Goal: Ask a question: Seek information or help from site administrators or community

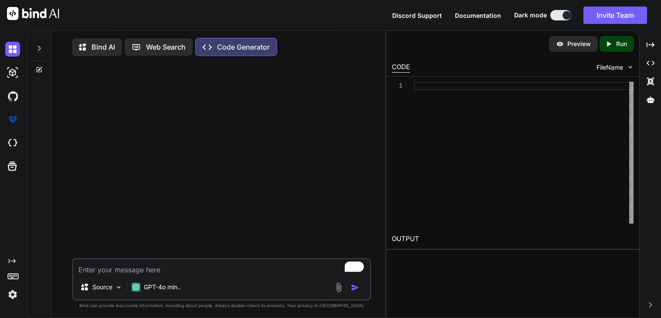
type textarea "x"
type textarea "u"
type textarea "x"
type textarea "us"
type textarea "x"
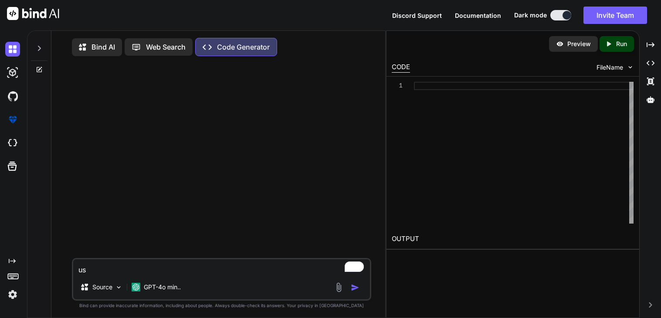
type textarea "usi"
type textarea "x"
type textarea "usin"
type textarea "x"
type textarea "using"
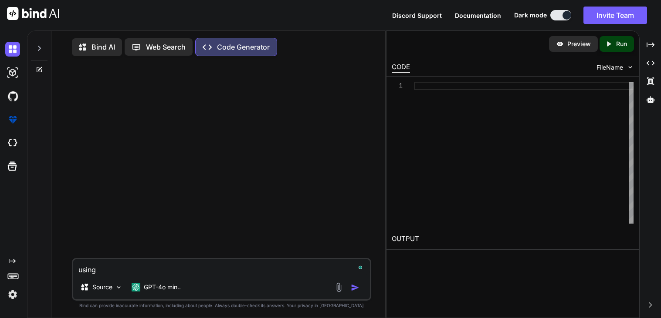
type textarea "x"
type textarea "using"
type textarea "x"
type textarea "using h"
type textarea "x"
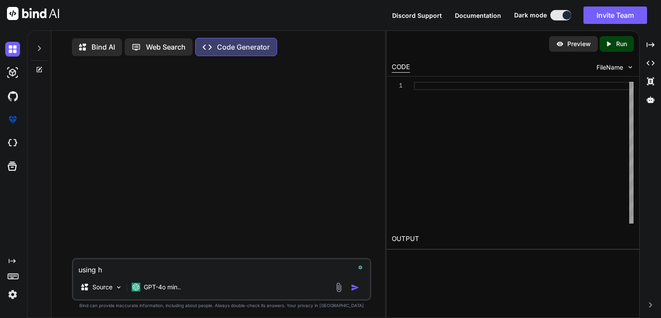
type textarea "using ht"
type textarea "x"
type textarea "using htm"
type textarea "x"
type textarea "using html"
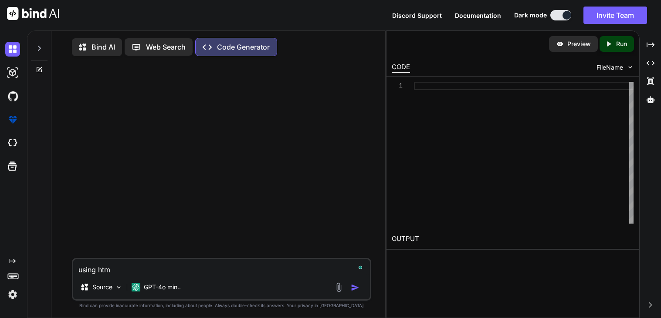
type textarea "x"
type textarea "using htmle"
type textarea "x"
type textarea "using html"
type textarea "x"
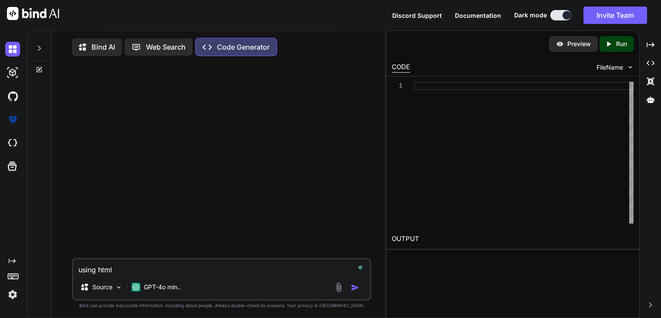
type textarea "using html"
type textarea "x"
type textarea "using html c"
type textarea "x"
type textarea "using html cs"
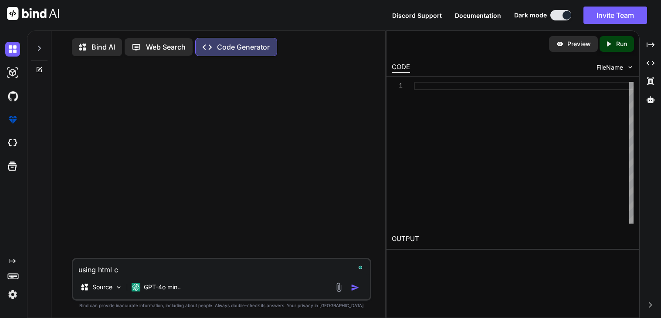
type textarea "x"
type textarea "using html css"
type textarea "x"
type textarea "using html css"
type textarea "x"
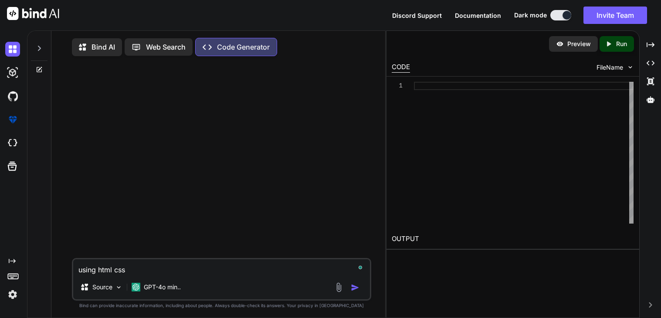
type textarea "using html css a"
type textarea "x"
type textarea "using html css an"
type textarea "x"
type textarea "using html css and"
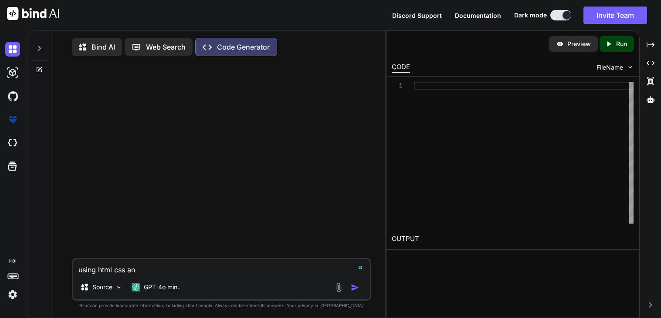
type textarea "x"
type textarea "using html css and"
type textarea "x"
type textarea "using html css and j"
type textarea "x"
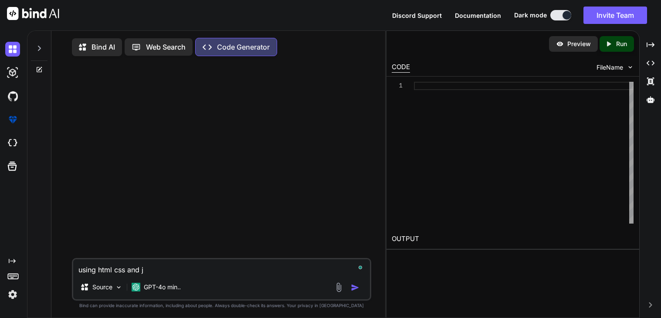
type textarea "using html css and ja"
type textarea "x"
type textarea "using html css and jav"
type textarea "x"
type textarea "using html css and java"
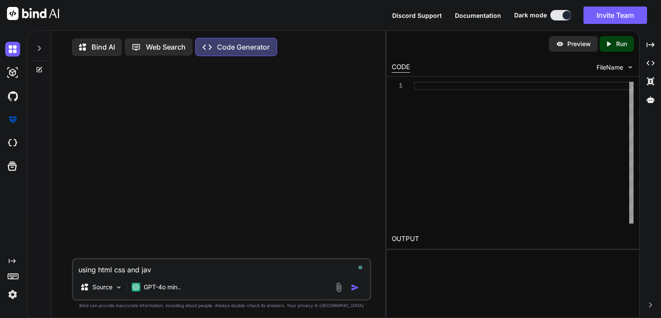
type textarea "x"
type textarea "using html css and javas"
type textarea "x"
type textarea "using html css and javasc"
type textarea "x"
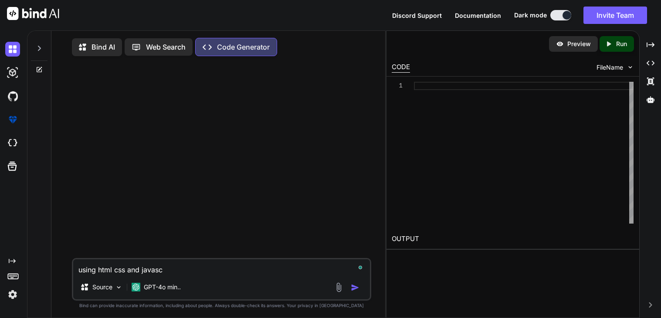
type textarea "using html css and javascr"
type textarea "x"
type textarea "using html css and javascri"
type textarea "x"
type textarea "using html css and javascrip"
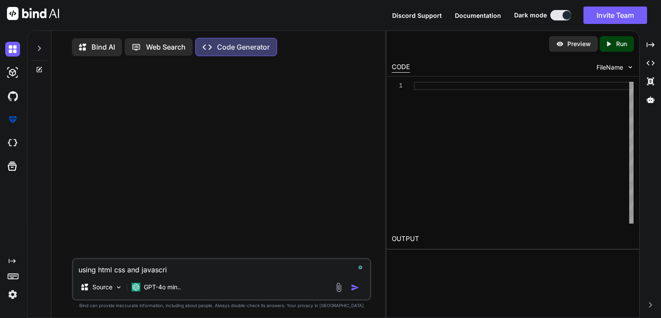
type textarea "x"
type textarea "using html css and javascript"
type textarea "x"
type textarea "using html css and javascript"
type textarea "x"
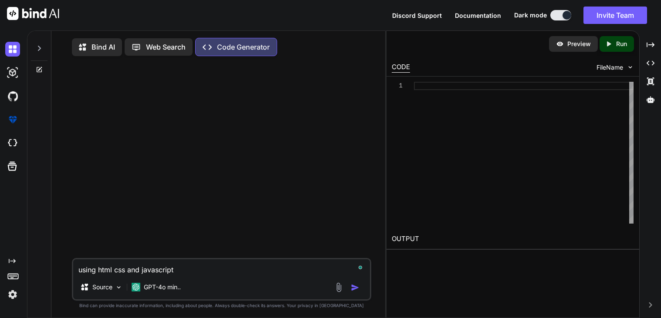
type textarea "using html css and javascript m"
type textarea "x"
type textarea "using html css and javascript ma"
type textarea "x"
type textarea "using html css and javascript mak"
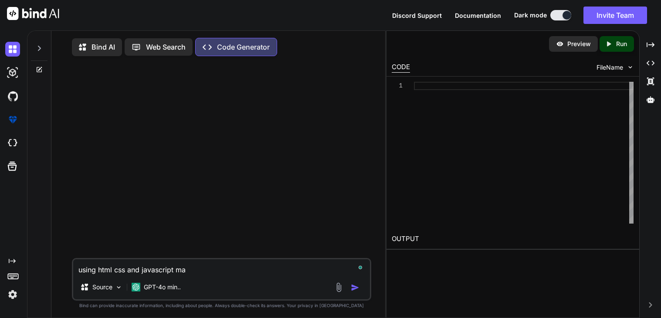
type textarea "x"
type textarea "using html css and javascript make"
type textarea "x"
type textarea "using html css and javascript make"
type textarea "x"
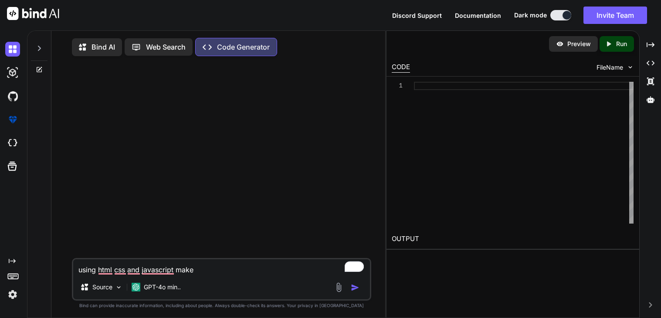
type textarea "using html css and javascript make a"
type textarea "x"
type textarea "using html css and javascript make a"
type textarea "x"
type textarea "using html css and javascript make a w"
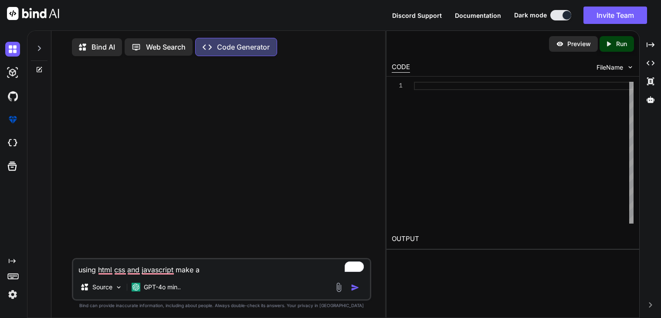
type textarea "x"
type textarea "using html css and javascript make a we"
type textarea "x"
type textarea "using html css and javascript make a web"
type textarea "x"
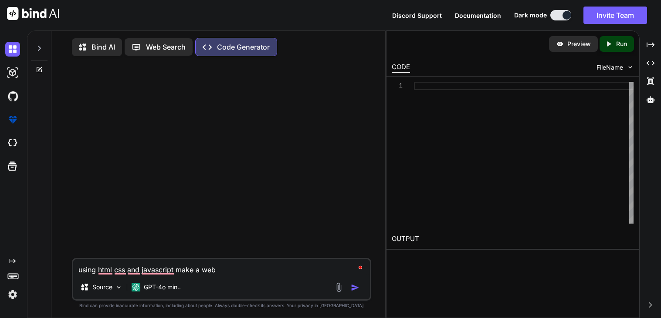
type textarea "using html css and javascript make a webs"
type textarea "x"
type textarea "using html css and javascript make a websi"
type textarea "x"
type textarea "using html css and javascript make a websit"
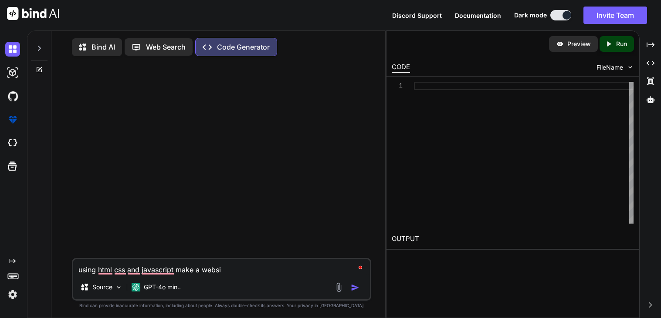
type textarea "x"
type textarea "using html css and javascript make a website"
type textarea "x"
type textarea "using html css and javascript make a website"
type textarea "x"
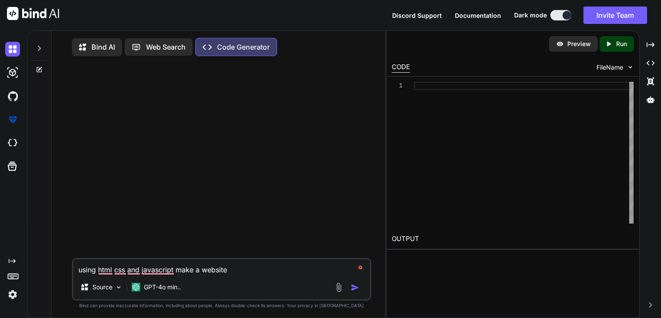
type textarea "using html css and javascript make a website t"
type textarea "x"
type textarea "using html css and javascript make a website to"
type textarea "x"
type textarea "using html css and javascript make a website to"
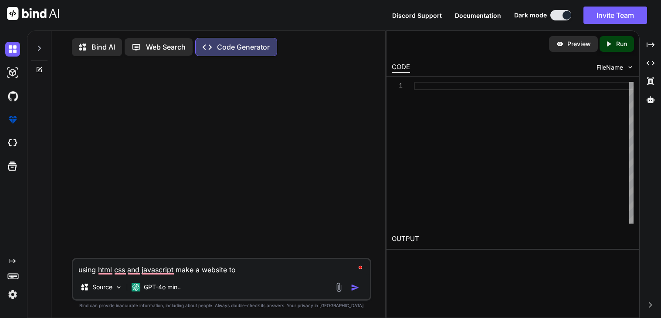
type textarea "x"
type textarea "using html css and javascript make a website to r"
type textarea "x"
type textarea "using html css and javascript make a website to re"
type textarea "x"
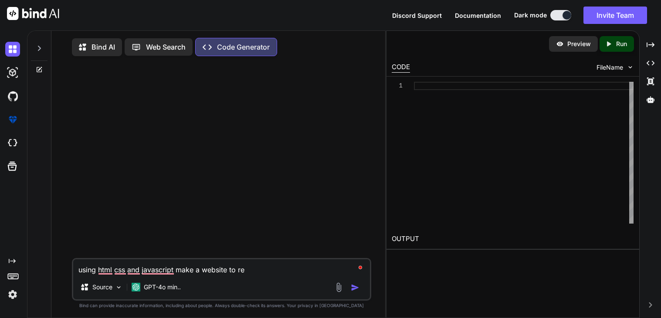
type textarea "using html css and javascript make a website to rec"
type textarea "x"
type textarea "using html css and javascript make a website to reco"
type textarea "x"
type textarea "using html css and javascript make a website to recor"
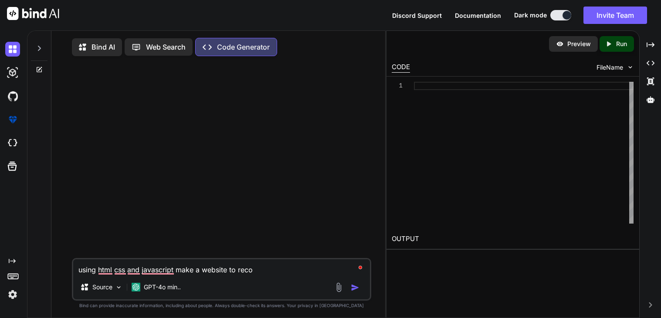
type textarea "x"
type textarea "using html css and javascript make a website to record"
type textarea "x"
type textarea "using html css and javascript make a website to record"
type textarea "x"
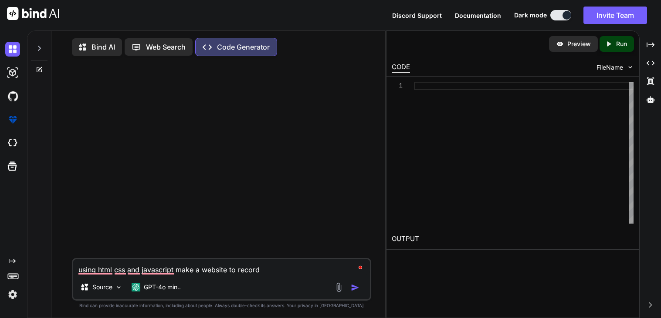
type textarea "using html css and javascript make a website to record t"
type textarea "x"
type textarea "using html css and javascript make a website to record th"
type textarea "x"
type textarea "using html css and javascript make a website to record the"
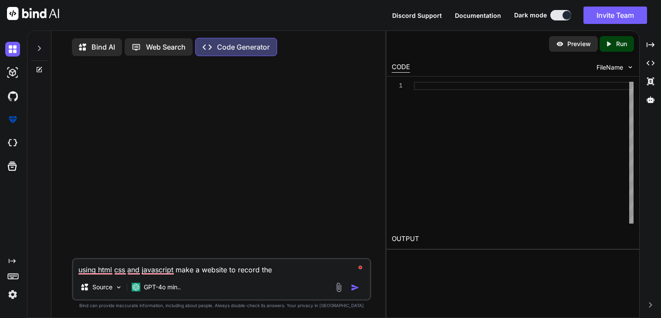
type textarea "x"
type textarea "using html css and javascript make a website to record the"
type textarea "x"
type textarea "using html css and javascript make a website to record the a"
type textarea "x"
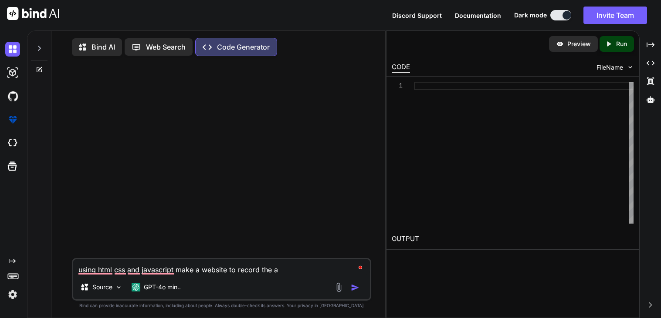
type textarea "using html css and javascript make a website to record the au"
type textarea "x"
type textarea "using html css and javascript make a website to record the aud"
type textarea "x"
type textarea "using html css and javascript make a website to record the audi"
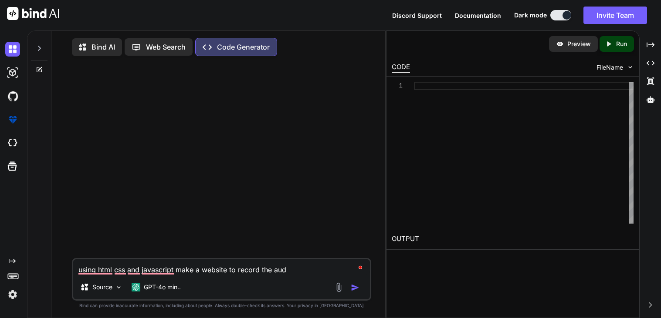
type textarea "x"
type textarea "using html css and javascript make a website to record the audi"
type textarea "x"
type textarea "using html css and javascript make a website to record the audi"
type textarea "x"
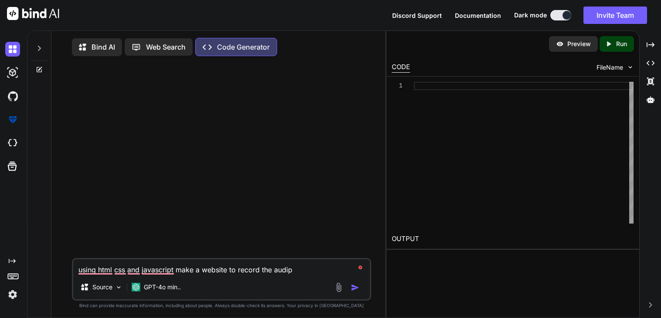
type textarea "using html css and javascript make a website to record the audipo"
type textarea "x"
type textarea "using html css and javascript make a website to record the audip"
type textarea "x"
type textarea "using html css and javascript make a website to record the audi"
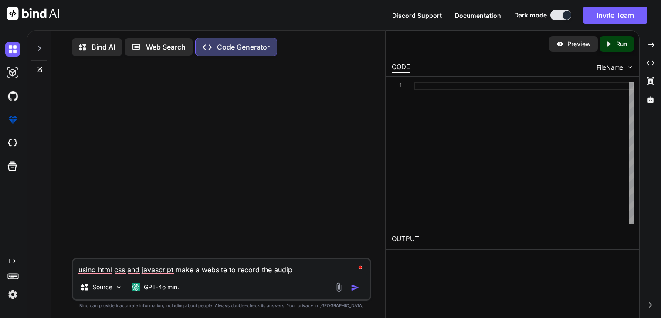
type textarea "x"
type textarea "using html css and javascript make a website to record the audio"
type textarea "x"
type textarea "using html css and javascript make a website to record the audio"
type textarea "x"
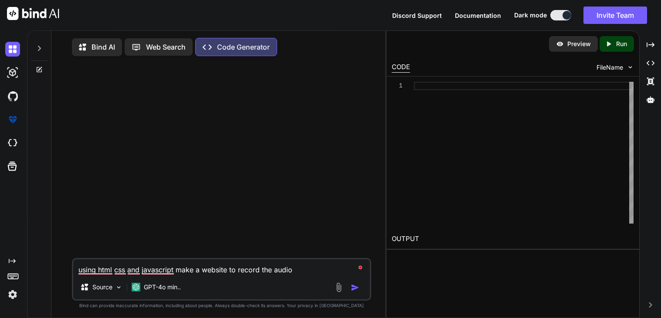
type textarea "using html css and javascript make a website to record the audio f"
type textarea "x"
type textarea "using html css and javascript make a website to record the audio fr"
type textarea "x"
type textarea "using html css and javascript make a website to record the audio fropm"
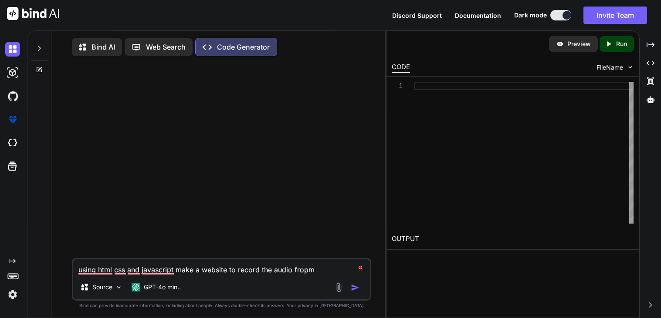
type textarea "x"
type textarea "using html css and javascript make a website to record the audio frop"
type textarea "x"
type textarea "using html css and javascript make a website to record the audio fro"
type textarea "x"
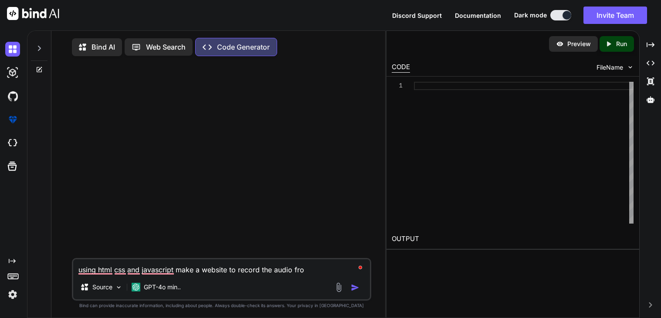
type textarea "using html css and javascript make a website to record the audio fr"
type textarea "x"
type textarea "using html css and javascript make a website to record the audio fro"
type textarea "x"
type textarea "using html css and javascript make a website to record the audio from"
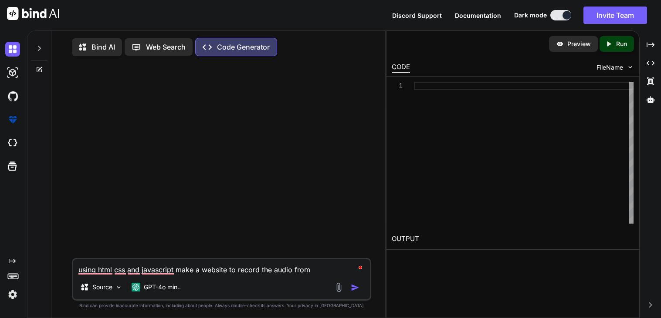
type textarea "x"
type textarea "using html css and javascript make a website to record the audio from"
type textarea "x"
type textarea "using html css and javascript make a website to record the audio from t"
type textarea "x"
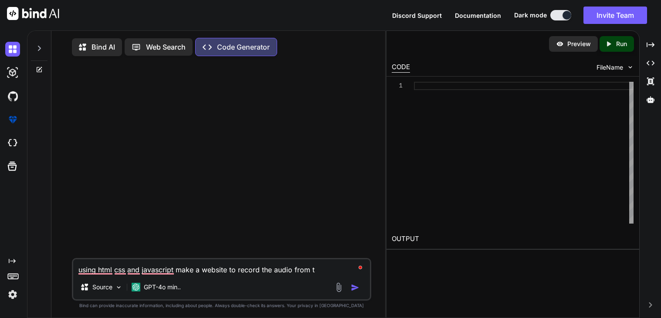
type textarea "using html css and javascript make a website to record the audio from th"
type textarea "x"
type textarea "using html css and javascript make a website to record the audio from the"
type textarea "x"
type textarea "using html css and javascript make a website to record the audio from the"
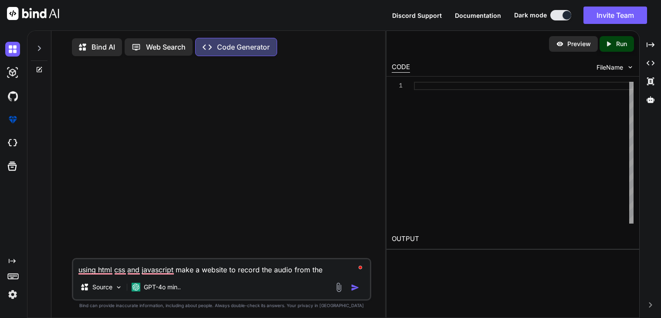
type textarea "x"
type textarea "using html css and javascript make a website to record the audio from the c"
type textarea "x"
type textarea "using html css and javascript make a website to record the audio from the co"
type textarea "x"
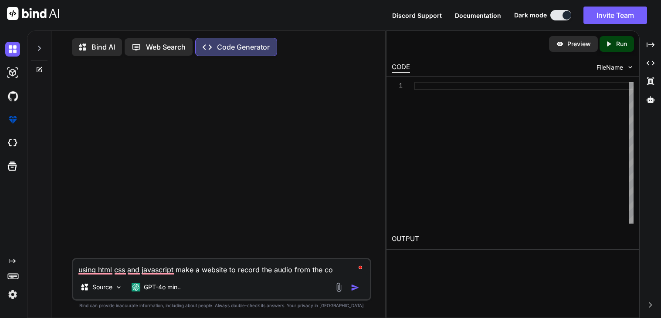
type textarea "using html css and javascript make a website to record the audio from the com"
type textarea "x"
type textarea "using html css and javascript make a website to record the audio from the comp"
type textarea "x"
type textarea "using html css and javascript make a website to record the audio from the compu"
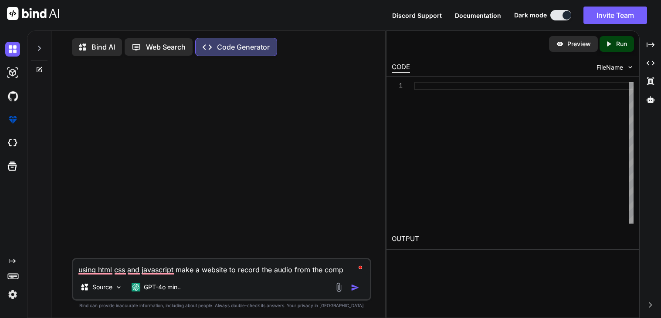
type textarea "x"
type textarea "using html css and javascript make a website to record the audio from the comput"
type textarea "x"
type textarea "using html css and javascript make a website to record the audio from the compu…"
type textarea "x"
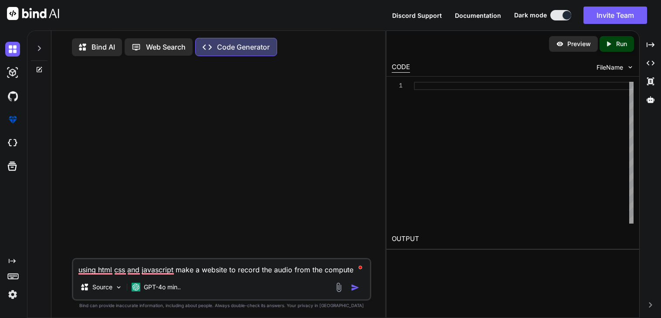
type textarea "using html css and javascript make a website to record the audio from the compu…"
type textarea "x"
type textarea "using html css and javascript make a website to record the audio from the compu…"
type textarea "x"
type textarea "using html css and javascript make a website to record the audio from the compu…"
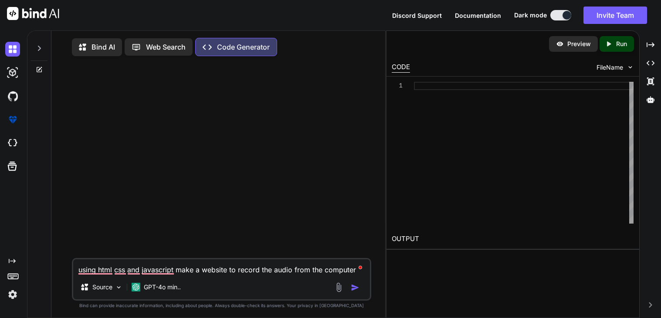
type textarea "x"
type textarea "using html css and javascript make a website to record the audio from the compu…"
type textarea "x"
type textarea "using html css and javascript make a website to record the audio from the compu…"
type textarea "x"
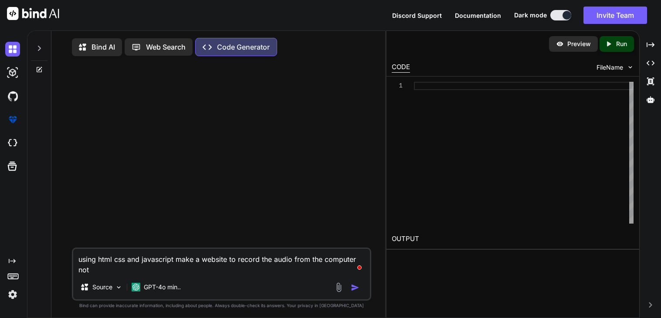
type textarea "using html css and javascript make a website to record the audio from the compu…"
type textarea "x"
type textarea "using html css and javascript make a website to record the audio from the compu…"
type textarea "x"
type textarea "using html css and javascript make a website to record the audio from the compu…"
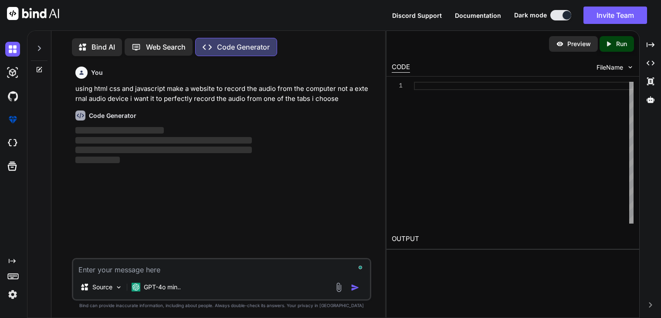
scroll to position [3, 0]
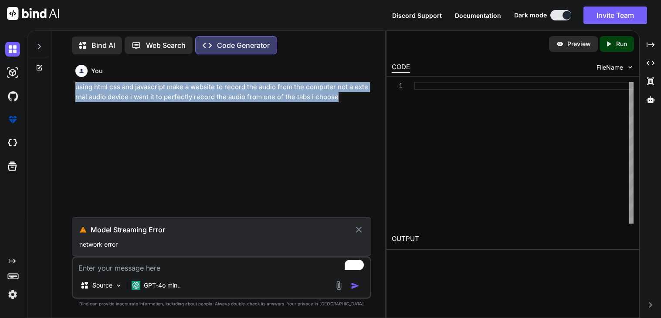
drag, startPoint x: 70, startPoint y: 87, endPoint x: 340, endPoint y: 98, distance: 270.2
click at [340, 98] on div "You using html css and javascript make a website to record the audio from the c…" at bounding box center [221, 189] width 327 height 257
copy p "using html css and javascript make a website to record the audio from the compu…"
click at [340, 98] on p "using html css and javascript make a website to record the audio from the compu…" at bounding box center [222, 92] width 294 height 20
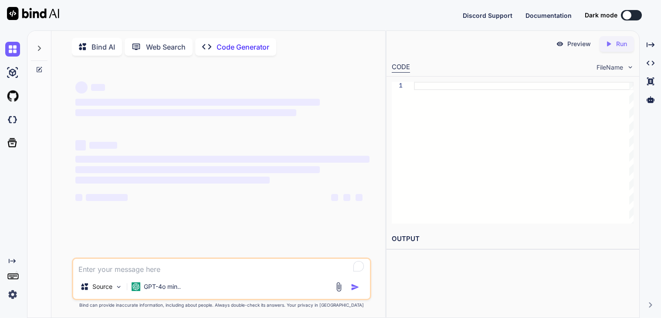
click at [118, 274] on textarea "To enrich screen reader interactions, please activate Accessibility in Grammarl…" at bounding box center [221, 267] width 297 height 16
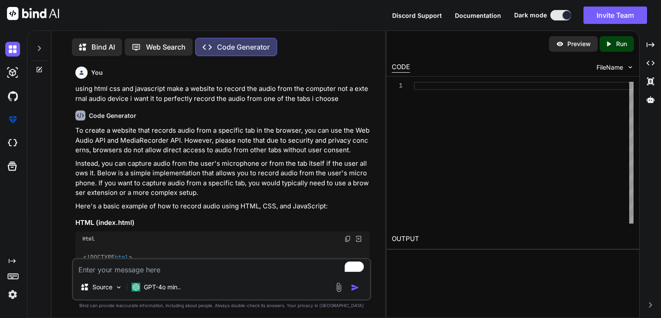
type textarea "x"
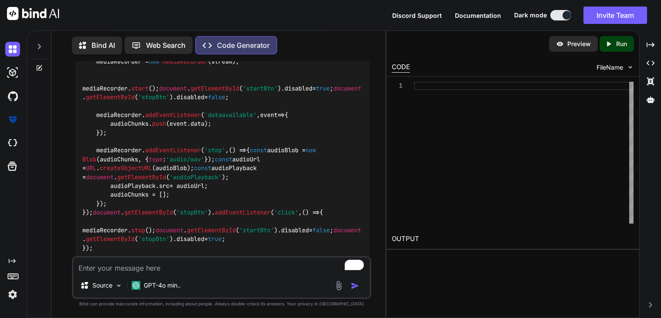
scroll to position [552, 0]
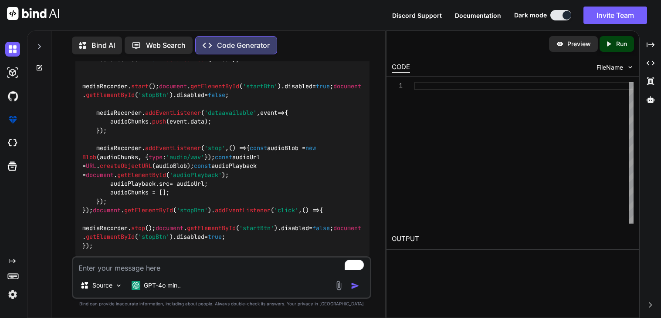
type textarea "i"
type textarea "x"
type textarea "id"
type textarea "x"
type textarea "id"
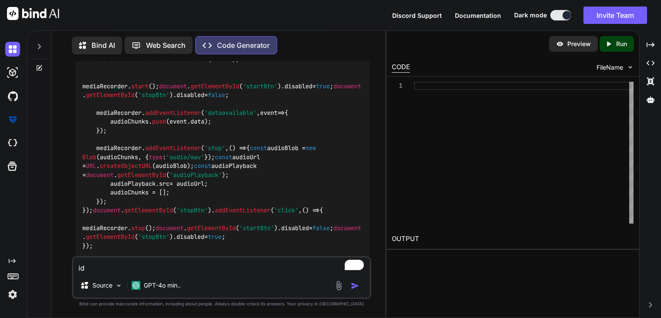
type textarea "x"
type textarea "id l"
type textarea "x"
type textarea "id li"
type textarea "x"
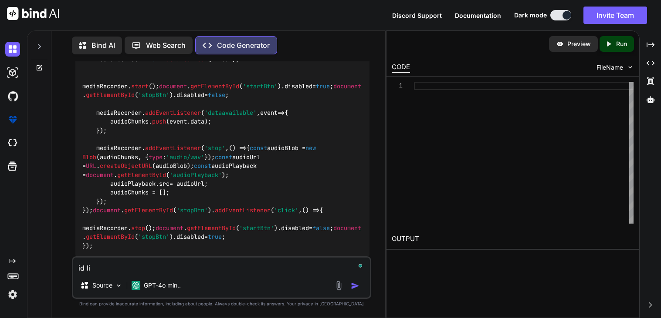
type textarea "id lik"
type textarea "x"
type textarea "id like"
type textarea "x"
type textarea "id like"
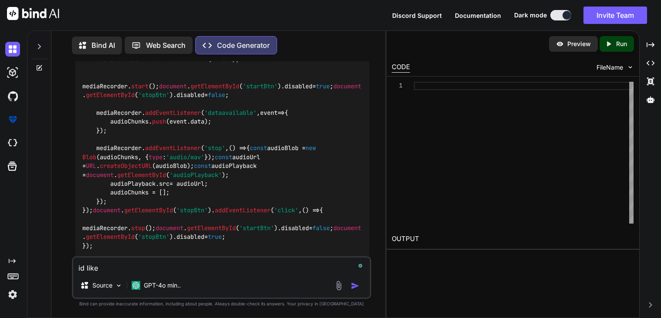
type textarea "x"
type textarea "id like i"
type textarea "x"
type textarea "id like it"
type textarea "x"
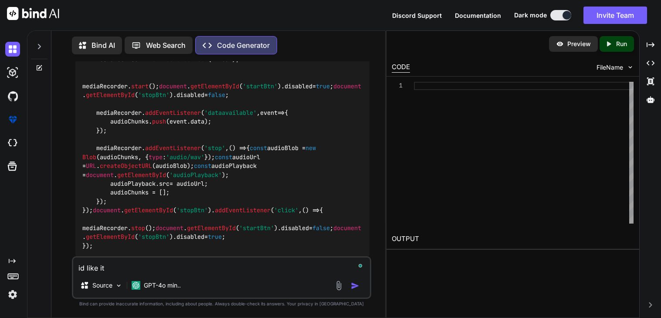
type textarea "id like it"
type textarea "x"
type textarea "id like it in"
type textarea "x"
type textarea "id like it in"
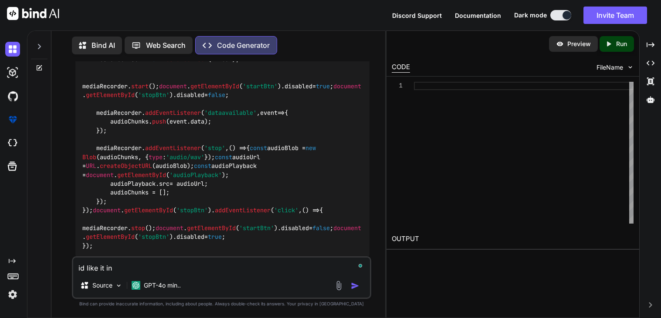
type textarea "x"
type textarea "id like it in a"
type textarea "x"
type textarea "id like it in a"
type textarea "x"
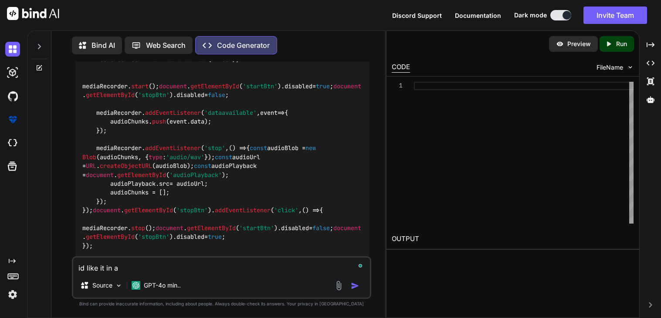
type textarea "id like it in a s"
type textarea "x"
type textarea "id like it in a si"
type textarea "x"
type textarea "id like it in a sin"
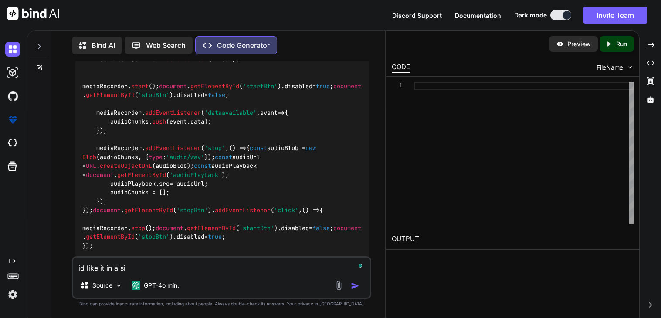
type textarea "x"
type textarea "id like it in a sing"
type textarea "x"
type textarea "id like it in a singl"
type textarea "x"
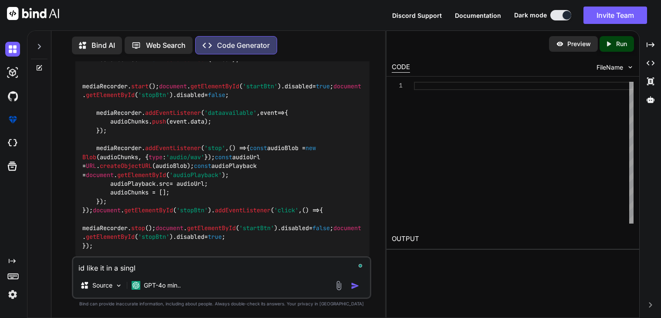
type textarea "id like it in a single"
type textarea "x"
type textarea "id like it in a single"
type textarea "x"
type textarea "id like it in a single h"
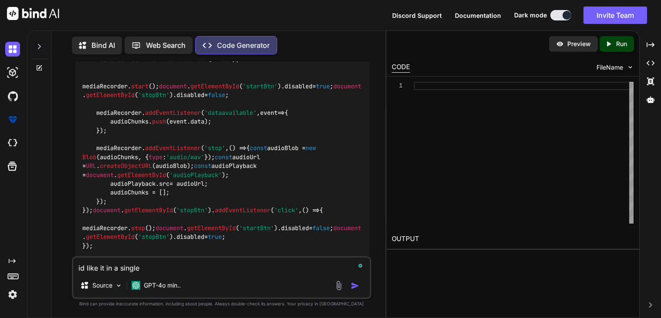
type textarea "x"
type textarea "id like it in a single ht"
type textarea "x"
type textarea "id like it in a single htm"
type textarea "x"
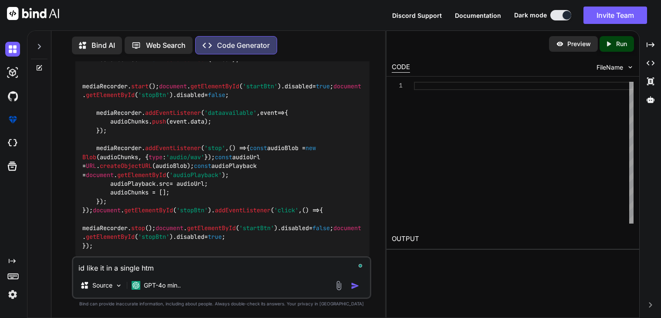
type textarea "id like it in a single html"
type textarea "x"
type textarea "id like it in a single html"
type textarea "x"
type textarea "id like it in a single html f"
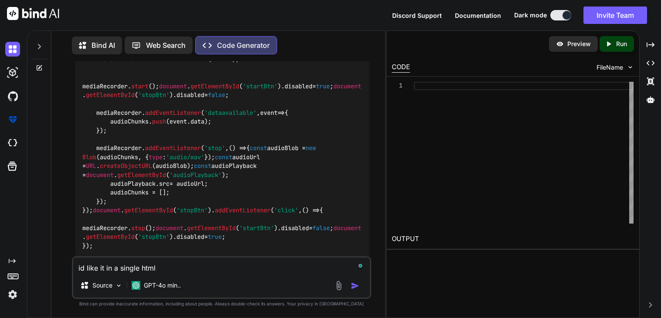
type textarea "x"
type textarea "id like it in a single html fi"
type textarea "x"
type textarea "id like it in a single html fil"
type textarea "x"
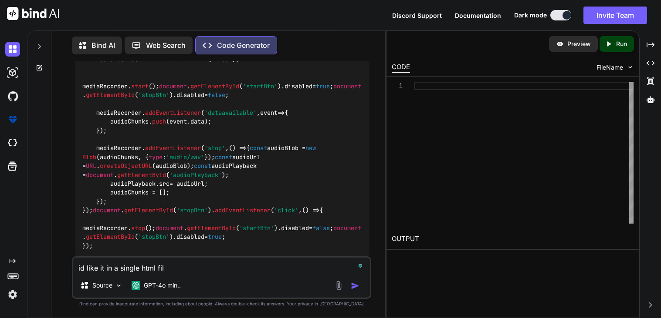
type textarea "id like it in a single html file"
type textarea "x"
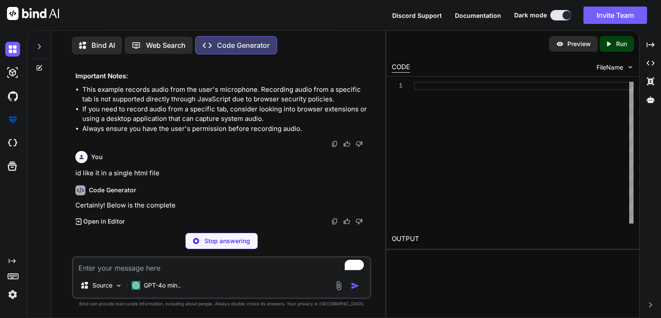
scroll to position [1088, 0]
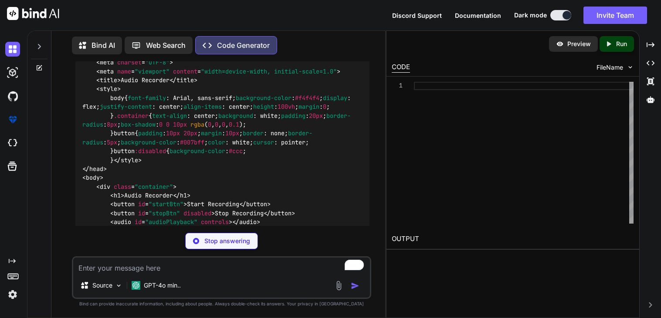
type textarea "x"
type textarea "</script> </body> </html>"
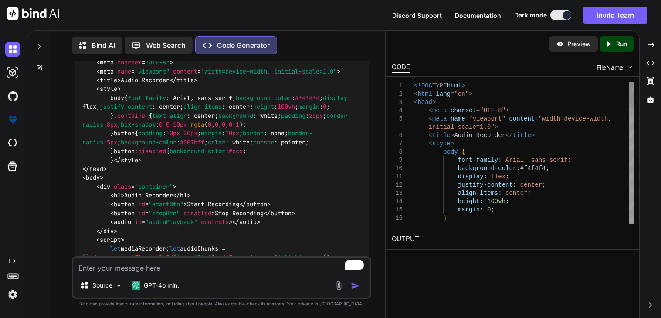
type textarea "x"
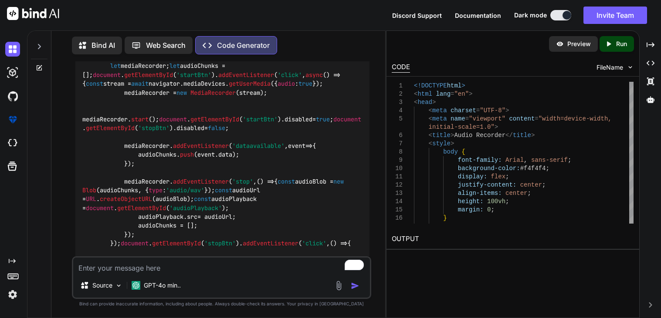
scroll to position [1271, 0]
click at [209, 276] on div "Source GPT-4o min.." at bounding box center [221, 278] width 299 height 43
click at [172, 268] on textarea "To enrich screen reader interactions, please activate Accessibility in Grammarl…" at bounding box center [221, 266] width 297 height 16
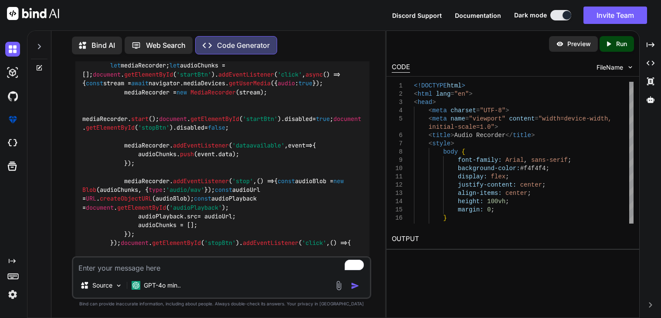
type textarea "i"
type textarea "x"
type textarea "i"
type textarea "x"
type textarea "i d"
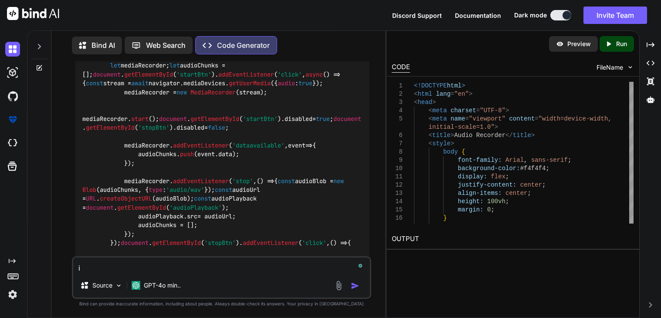
type textarea "x"
type textarea "i do"
type textarea "x"
type textarea "i don"
type textarea "x"
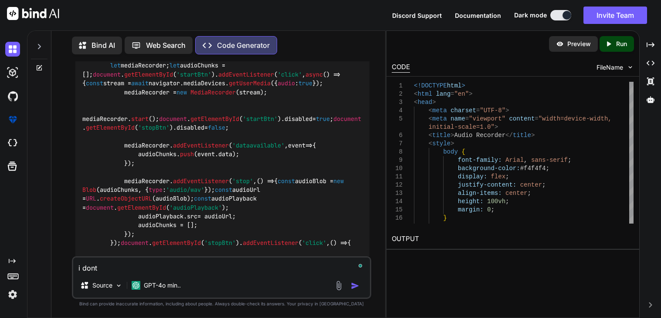
type textarea "i dont"
type textarea "x"
type textarea "i dont w"
type textarea "x"
type textarea "i dont wa"
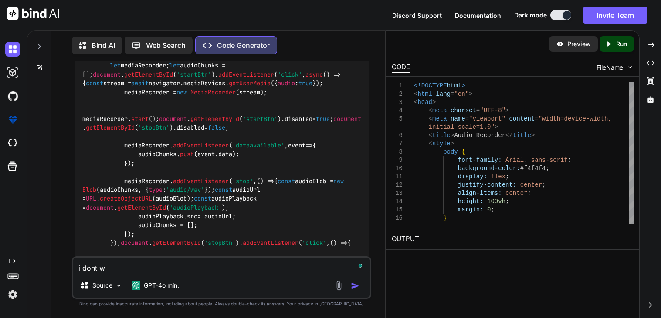
type textarea "x"
type textarea "i dont wan"
type textarea "x"
type textarea "i dont want"
type textarea "x"
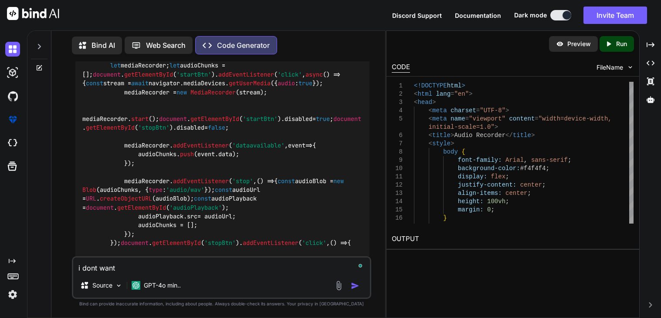
type textarea "i dont want"
type textarea "x"
type textarea "i dont want i"
type textarea "x"
type textarea "i dont want it"
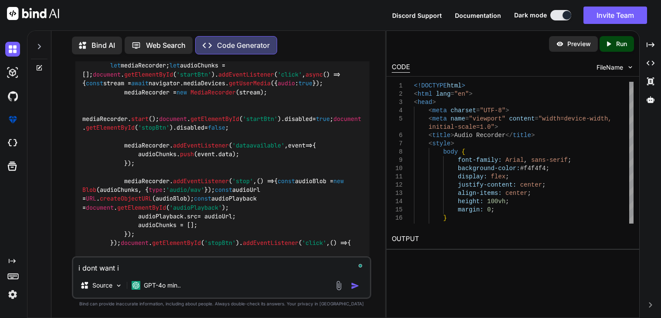
type textarea "x"
type textarea "i dont want it"
type textarea "x"
type textarea "i dont want it to"
type textarea "x"
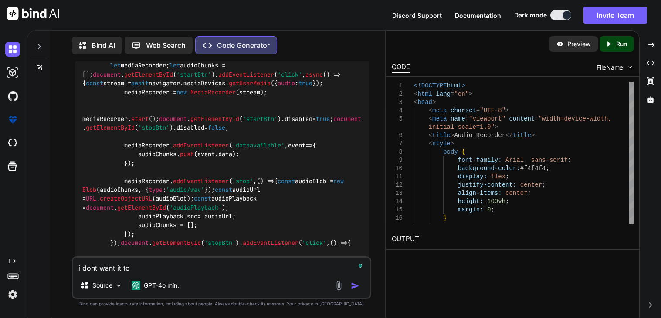
type textarea "i dont want it to"
type textarea "x"
type textarea "i dont want it to u"
type textarea "x"
type textarea "i dont want it to us"
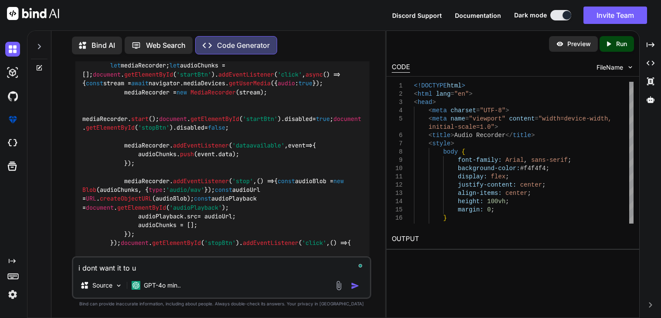
type textarea "x"
type textarea "i dont want it to use"
type textarea "x"
type textarea "i dont want it to use"
type textarea "x"
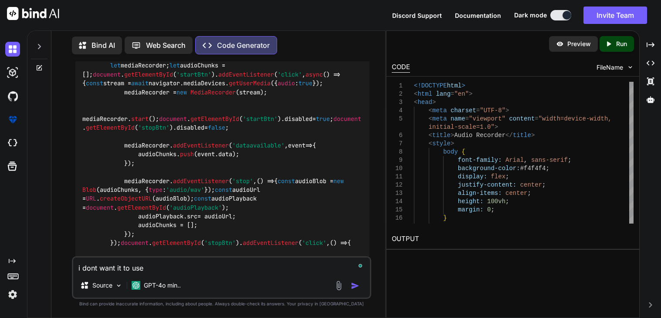
type textarea "i dont want it to use m"
type textarea "x"
type textarea "i dont want it to use my"
type textarea "x"
type textarea "i dont want it to use my"
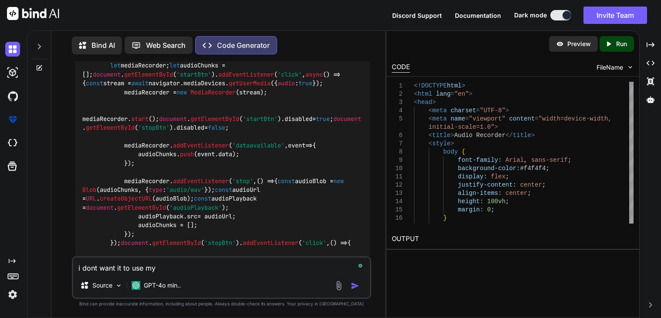
type textarea "x"
type textarea "i dont want it to use my m"
type textarea "x"
type textarea "i dont want it to use my mi"
type textarea "x"
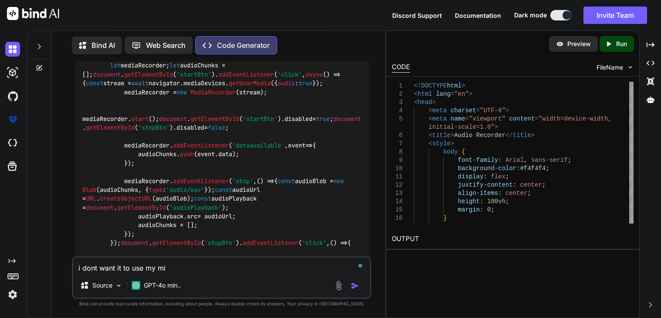
type textarea "i dont want it to use my mic"
type textarea "x"
type textarea "i dont want it to use my micr"
type textarea "x"
type textarea "i dont want it to use my micro"
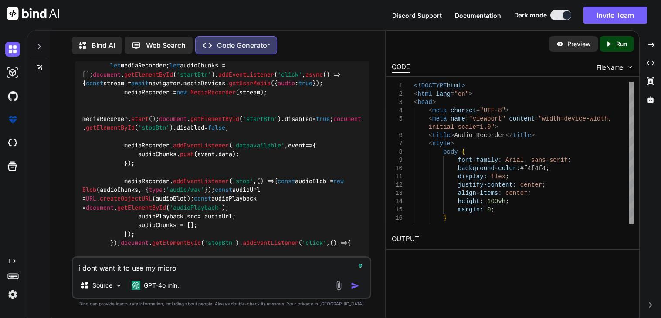
type textarea "x"
type textarea "i dont want it to use my microp"
type textarea "x"
type textarea "i dont want it to use my microph"
type textarea "x"
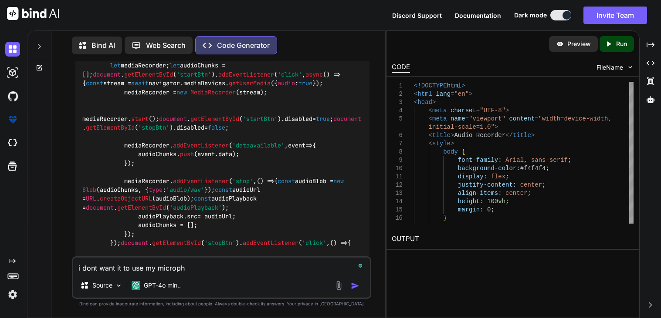
type textarea "i dont want it to use my micropho"
type textarea "x"
type textarea "i dont want it to use my microphon"
type textarea "x"
type textarea "i dont want it to use my microphone"
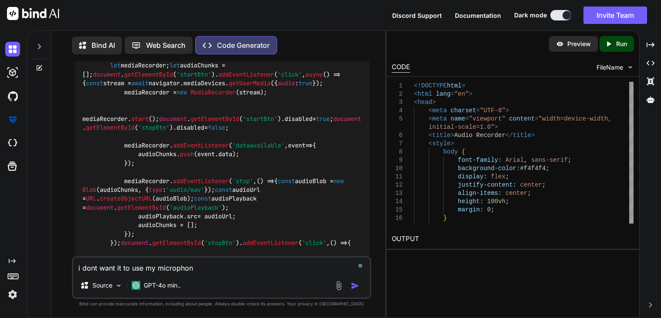
type textarea "x"
type textarea "i dont want it to use my microphone"
type textarea "x"
type textarea "i dont want it to use my microphone i"
type textarea "x"
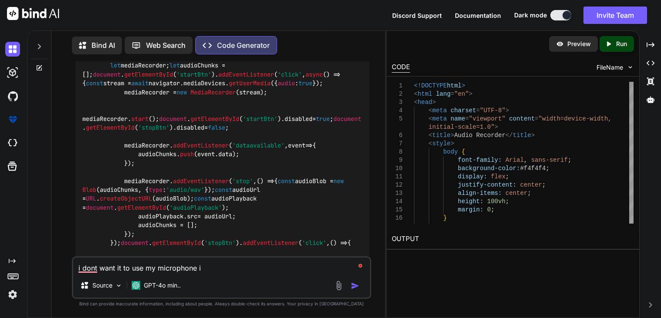
type textarea "i dont want it to use my microphone i"
type textarea "x"
type textarea "i dont want it to use my microphone i w"
type textarea "x"
type textarea "i dont want it to use my microphone i wa"
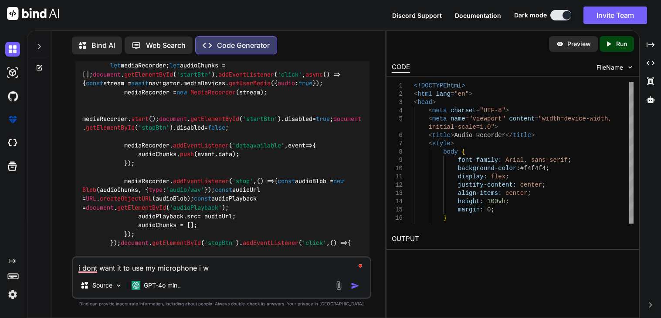
type textarea "x"
type textarea "i dont want it to use my microphone i wan"
type textarea "x"
type textarea "i dont want it to use my microphone i want"
type textarea "x"
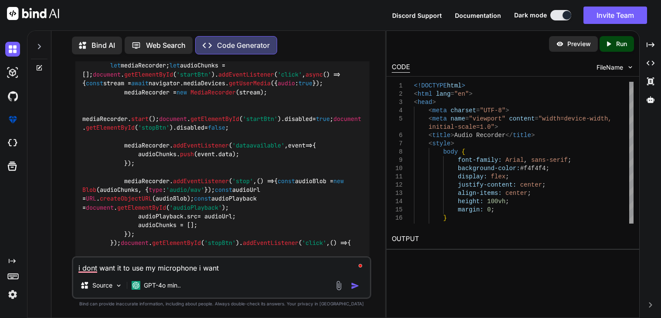
type textarea "i dont want it to use my microphone i want"
type textarea "x"
type textarea "i dont want it to use my microphone i want i"
type textarea "x"
type textarea "i dont want it to use my microphone i want it"
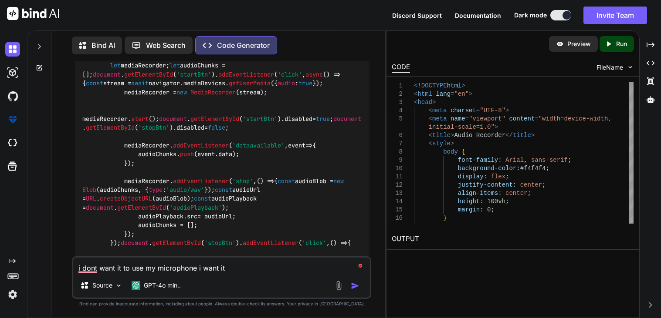
type textarea "x"
type textarea "i dont want it to use my microphone i want it"
type textarea "x"
type textarea "i dont want it to use my microphone i want it t"
type textarea "x"
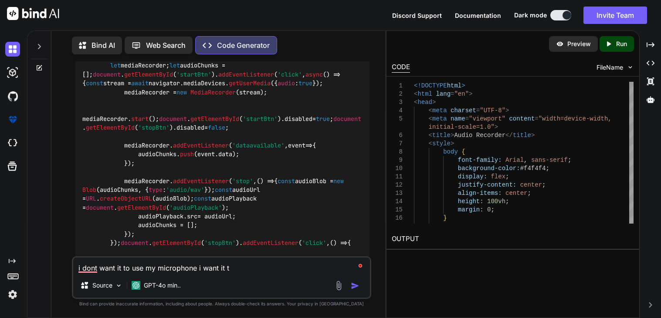
type textarea "i dont want it to use my microphone i want it to"
type textarea "x"
type textarea "i dont want it to use my microphone i want it to"
type textarea "x"
type textarea "i dont want it to use my microphone i want it to o"
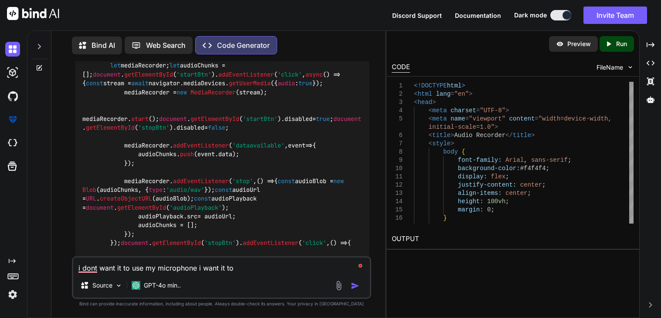
type textarea "x"
type textarea "i dont want it to use my microphone i want it to on"
type textarea "x"
type textarea "i dont want it to use my microphone i want it to onl"
type textarea "x"
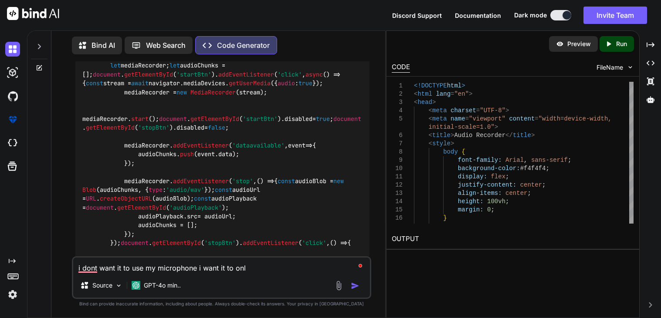
type textarea "i dont want it to use my microphone i want it to only"
type textarea "x"
type textarea "i dont want it to use my microphone i want it to only"
type textarea "x"
type textarea "i dont want it to use my microphone i want it to only a"
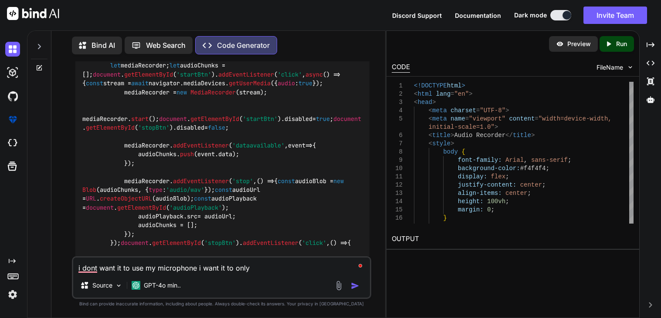
type textarea "x"
type textarea "i dont want it to use my microphone i want it to only as"
type textarea "x"
type textarea "i dont want it to use my microphone i want it to only ask"
type textarea "x"
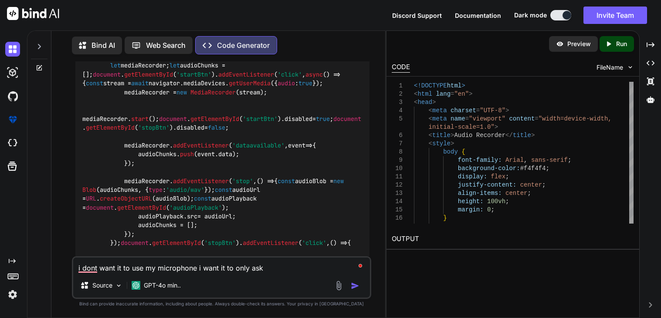
type textarea "i dont want it to use my microphone i want it to only askf"
type textarea "x"
type textarea "i dont want it to use my microphone i want it to only askfo"
type textarea "x"
type textarea "i dont want it to use my microphone i want it to only askfor"
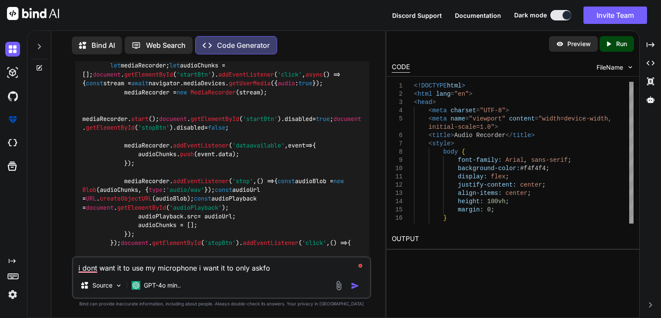
type textarea "x"
type textarea "i dont want it to use my microphone i want it to only askfo"
type textarea "x"
type textarea "i dont want it to use my microphone i want it to only askf"
type textarea "x"
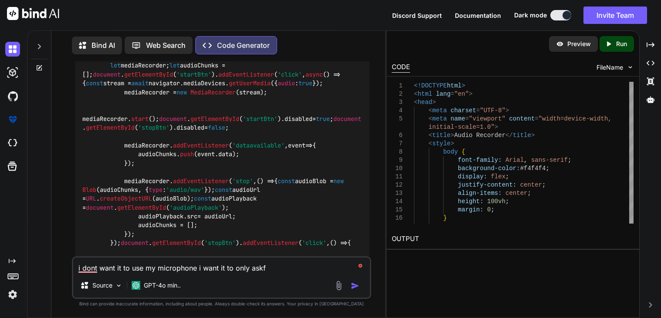
type textarea "i dont want it to use my microphone i want it to only ask"
type textarea "x"
type textarea "i dont want it to use my microphone i want it to only ask"
type textarea "x"
type textarea "i dont want it to use my microphone i want it to only ask f"
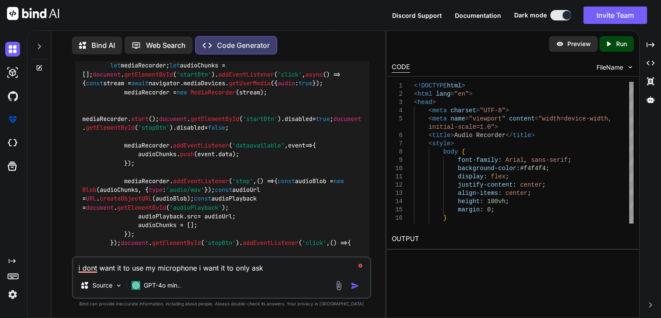
type textarea "x"
type textarea "i dont want it to use my microphone i want it to only ask fo"
type textarea "x"
type textarea "i dont want it to use my microphone i want it to only ask for"
type textarea "x"
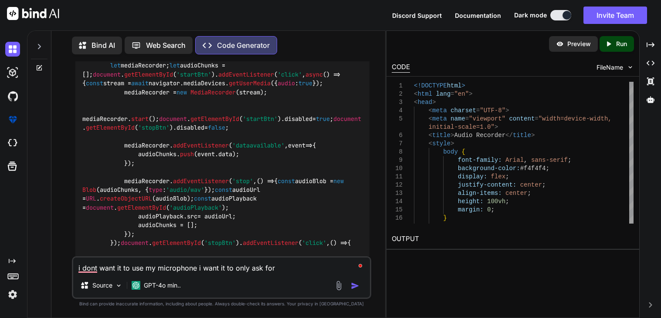
type textarea "i dont want it to use my microphone i want it to only ask for"
type textarea "x"
type textarea "i dont want it to use my microphone i want it to only ask for t"
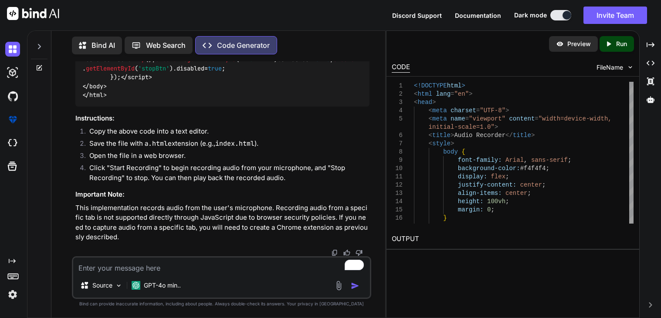
scroll to position [3667, 0]
click at [149, 269] on textarea "To enrich screen reader interactions, please activate Accessibility in Grammarl…" at bounding box center [221, 266] width 297 height 16
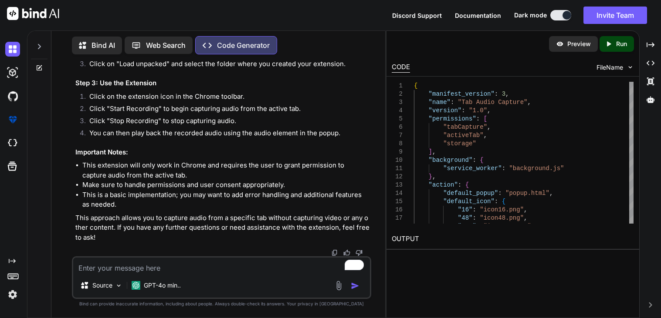
scroll to position [7964, 0]
click at [118, 264] on textarea "To enrich screen reader interactions, please activate Accessibility in Grammarl…" at bounding box center [221, 266] width 297 height 16
click at [40, 45] on icon at bounding box center [39, 46] width 3 height 5
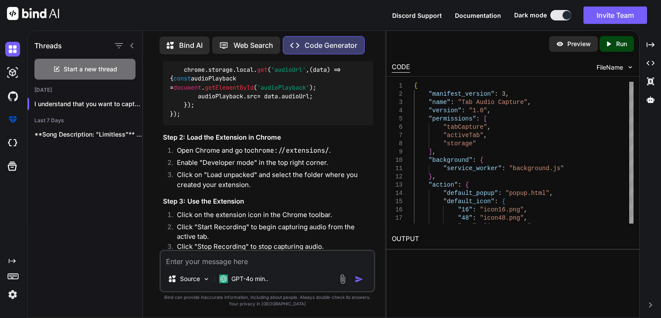
scroll to position [9078, 0]
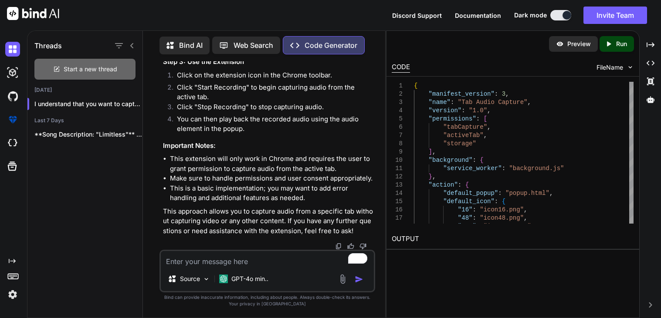
click at [71, 65] on span "Start a new thread" at bounding box center [91, 69] width 54 height 9
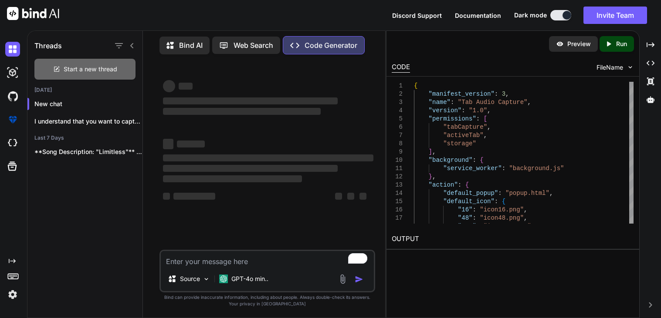
scroll to position [0, 0]
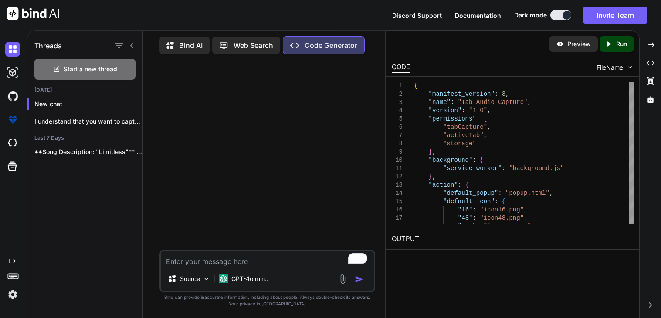
click at [244, 262] on textarea "To enrich screen reader interactions, please activate Accessibility in Grammarl…" at bounding box center [267, 259] width 213 height 16
paste textarea "can you make a html css and js website to capture audio from a webpage that i c…"
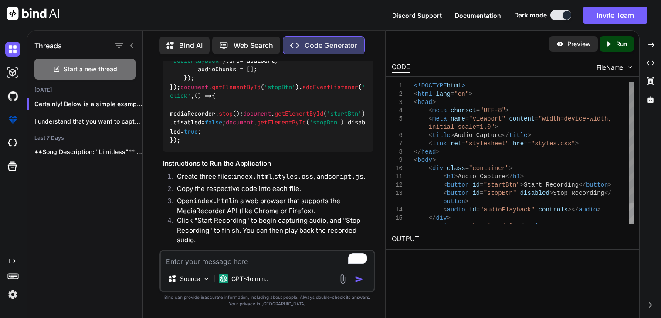
scroll to position [1036, 0]
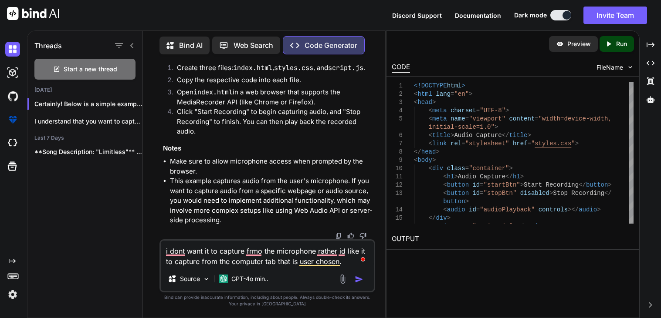
click at [318, 255] on textarea "i dont want it to capture frmo the microphone rather id like it to capture from…" at bounding box center [267, 254] width 213 height 26
click at [330, 252] on textarea "i dont want it to capture frmo the microphone rather id like it to capture from…" at bounding box center [267, 254] width 213 height 26
click at [342, 250] on textarea "i dont want it to capture frmo the microphone, rather id like it to capture fro…" at bounding box center [267, 254] width 213 height 26
click at [314, 263] on textarea "i dont want it to capture frmo the microphone, rather id like it to capture fro…" at bounding box center [267, 254] width 213 height 26
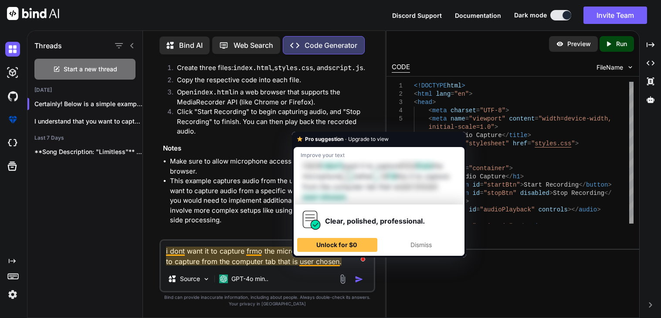
click at [316, 264] on textarea "i dont want it to capture frmo the microphone, rather id like it to capture fro…" at bounding box center [267, 254] width 213 height 26
click at [257, 253] on textarea "i dont want it to capture frmo the microphone, rather id like it to capture fro…" at bounding box center [267, 254] width 213 height 26
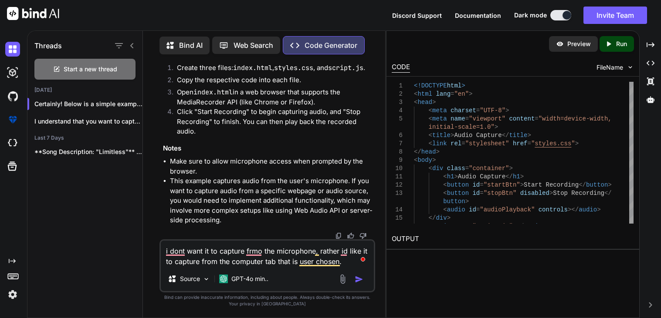
click at [254, 251] on textarea "i dont want it to capture frmo the microphone, rather id like it to capture fro…" at bounding box center [267, 254] width 213 height 26
click at [257, 251] on textarea "i dont want it to capture frmo the microphone, rather id like it to capture fro…" at bounding box center [267, 254] width 213 height 26
click at [179, 257] on textarea "i dont want it to capture from the microphone, rather id like it to capture fro…" at bounding box center [267, 254] width 213 height 26
click at [176, 253] on textarea "i dont want it to capture from the microphone, rather id like it to capture fro…" at bounding box center [267, 254] width 213 height 26
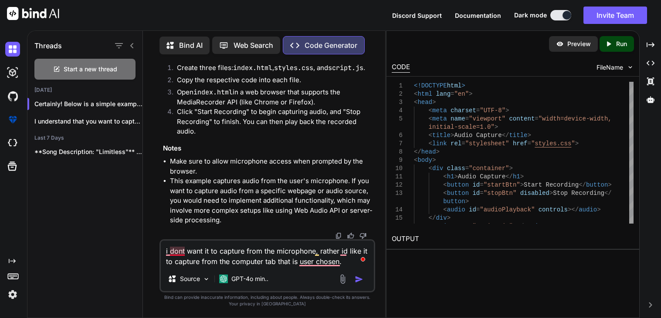
click at [176, 253] on textarea "i dont want it to capture from the microphone, rather id like it to capture fro…" at bounding box center [267, 254] width 213 height 26
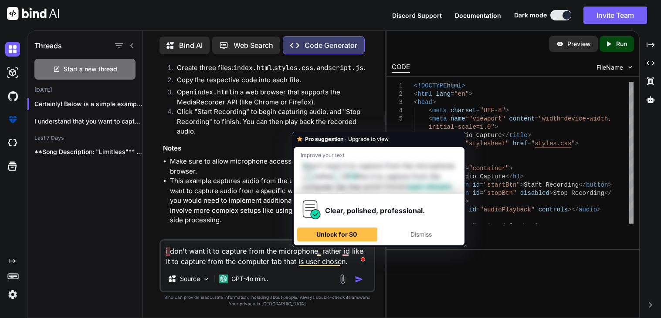
click at [168, 253] on textarea "i don't want it to capture from the microphone, rather id like it to capture fr…" at bounding box center [267, 254] width 213 height 26
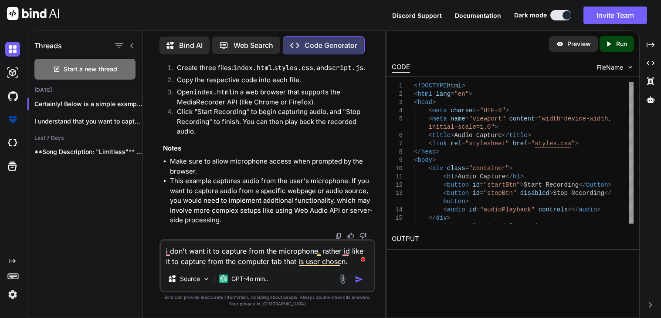
click at [166, 252] on textarea "i don't want it to capture from the microphone, rather id like it to capture fr…" at bounding box center [267, 254] width 213 height 26
click at [186, 252] on textarea "I don't want it to capture from the microphone, rather id like it to capture fr…" at bounding box center [267, 254] width 213 height 26
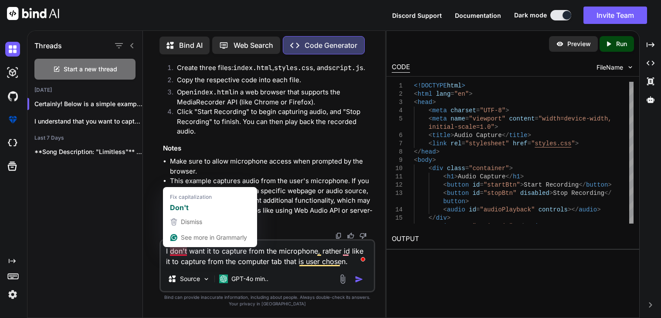
click at [184, 252] on textarea "I don't want it to capture from the microphone, rather id like it to capture fr…" at bounding box center [267, 254] width 213 height 26
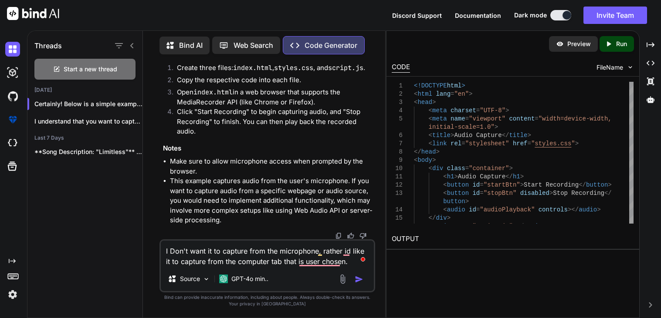
click at [321, 262] on textarea "I Don't want it to capture from the microphone, rather id like it to capture fr…" at bounding box center [267, 254] width 213 height 26
click at [348, 250] on textarea "I Don't want it to capture from the microphone, rather id like it to capture fr…" at bounding box center [267, 254] width 213 height 26
click at [172, 255] on textarea "I Don't want it to capture from the microphone, rather I'd like it to capture f…" at bounding box center [267, 254] width 213 height 26
click at [287, 248] on textarea "I don't want it to capture from the microphone, rather I'd like it to capture f…" at bounding box center [267, 254] width 213 height 26
click at [332, 248] on textarea "I don't want it to capture from the microphone; rather I'd like it to capture f…" at bounding box center [267, 254] width 213 height 26
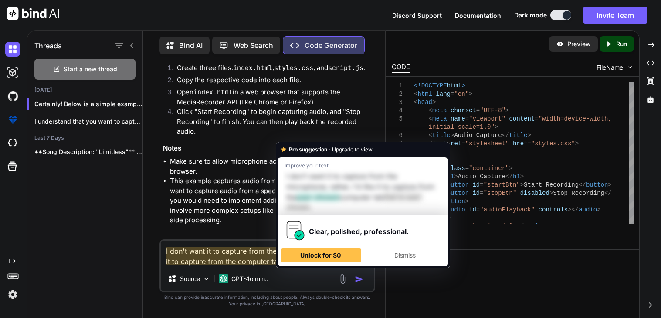
click at [351, 265] on textarea "I don't want it to capture from the microphone; rather, I'd like it to capture …" at bounding box center [267, 254] width 213 height 26
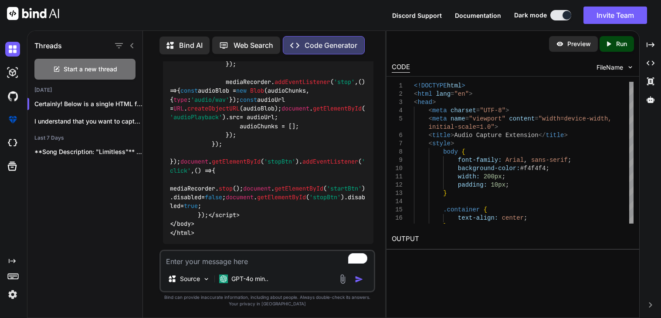
scroll to position [2971, 0]
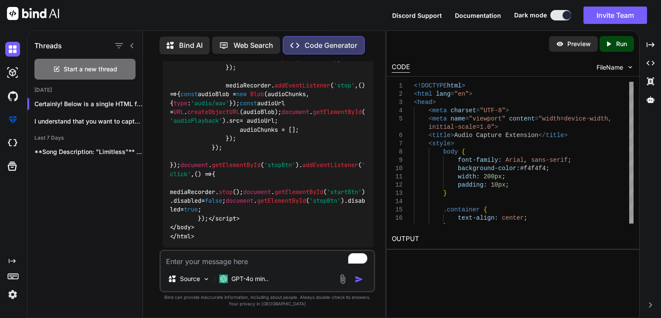
click at [250, 260] on textarea "To enrich screen reader interactions, please activate Accessibility in Grammarl…" at bounding box center [267, 259] width 213 height 16
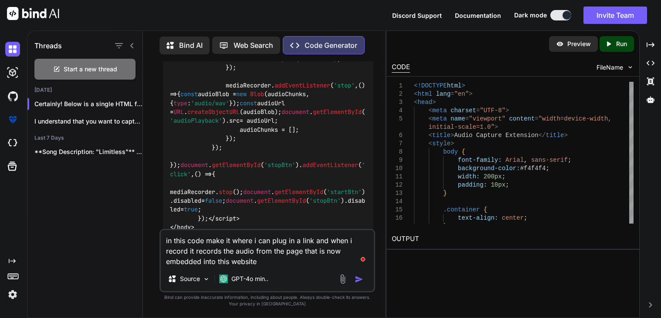
paste textarea "<!DOCTYPE html> <html lang="en"> <head> <meta charset="UTF-8"> <meta name="view…"
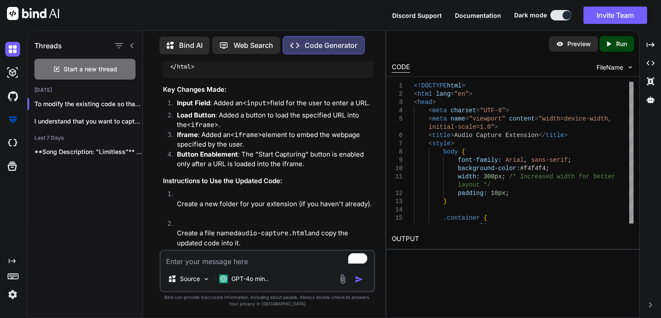
scroll to position [4906, 0]
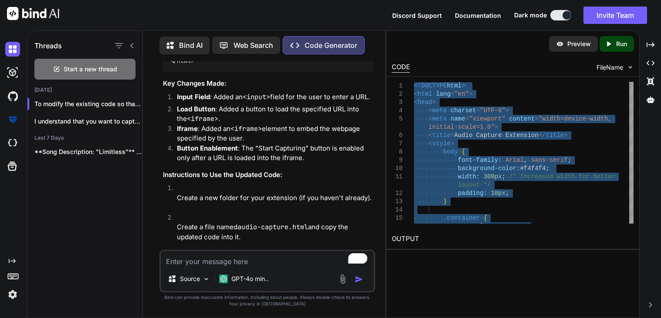
click at [218, 261] on textarea "To enrich screen reader interactions, please activate Accessibility in Grammarl…" at bounding box center [267, 259] width 213 height 16
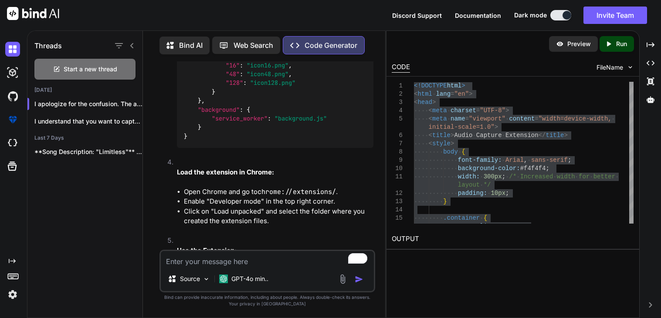
scroll to position [6902, 0]
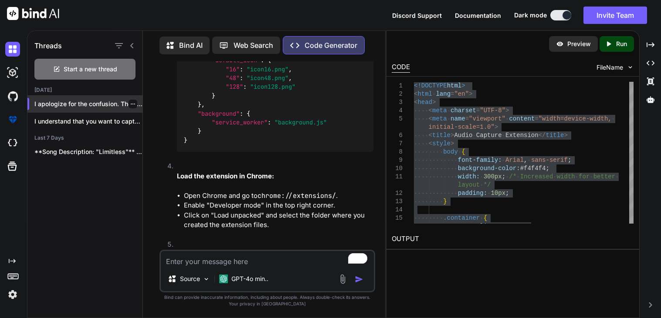
click at [130, 102] on icon "button" at bounding box center [132, 103] width 5 height 5
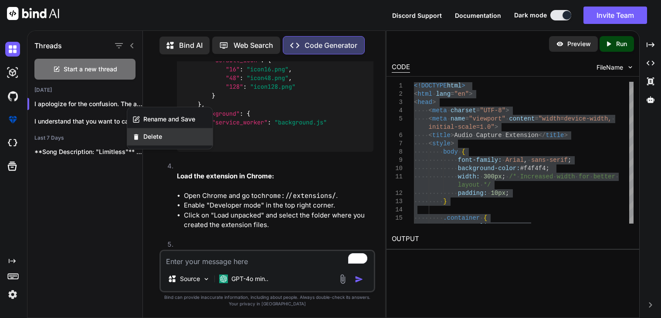
click at [147, 137] on span "Delete" at bounding box center [152, 136] width 19 height 9
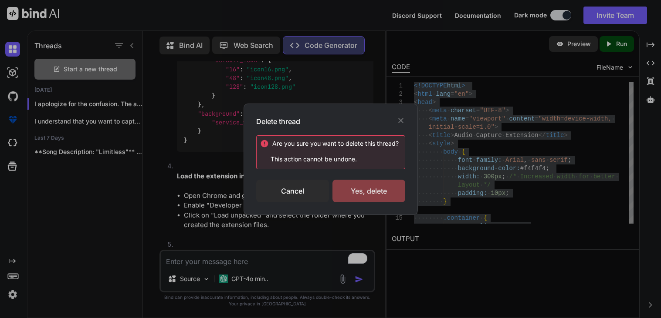
click at [360, 197] on div "Yes, delete" at bounding box center [368, 191] width 73 height 23
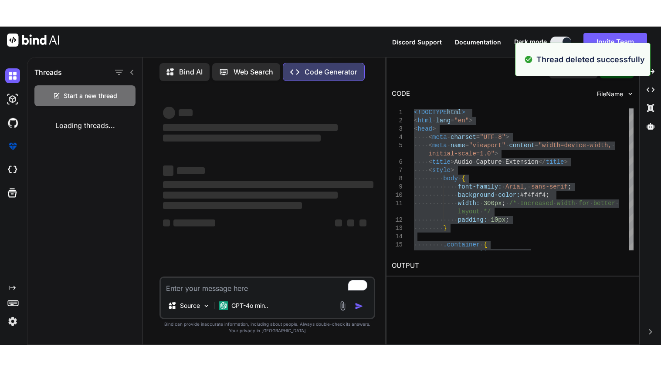
scroll to position [0, 0]
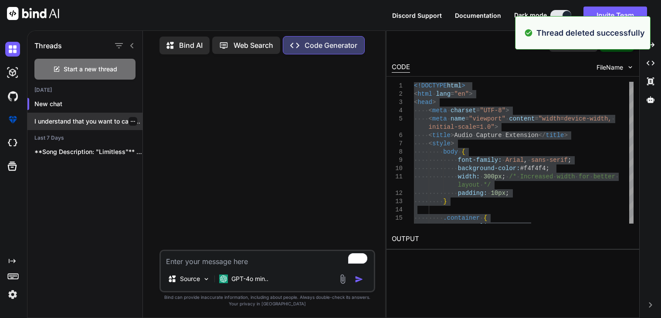
click at [131, 121] on icon "button" at bounding box center [133, 121] width 4 height 1
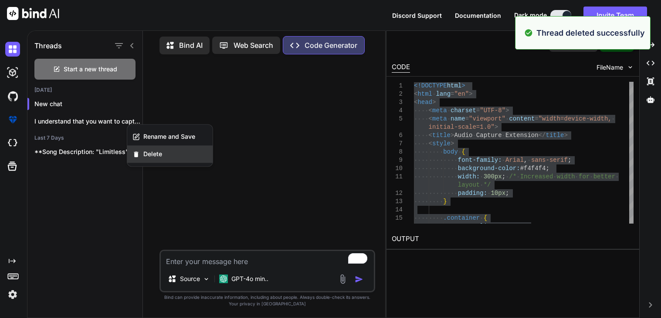
click at [141, 156] on div "Delete" at bounding box center [169, 153] width 85 height 17
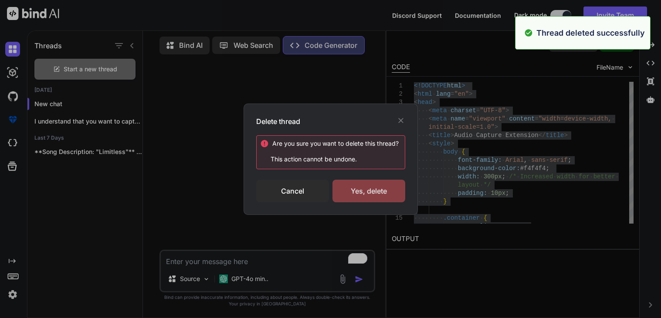
click at [392, 190] on div "Yes, delete" at bounding box center [368, 191] width 73 height 23
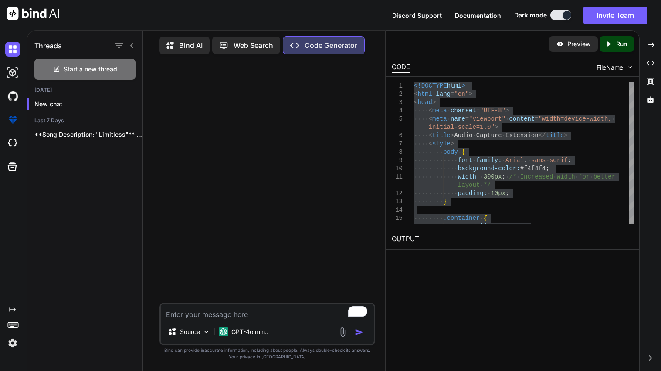
click at [232, 309] on textarea "To enrich screen reader interactions, please activate Accessibility in Grammarl…" at bounding box center [267, 312] width 213 height 16
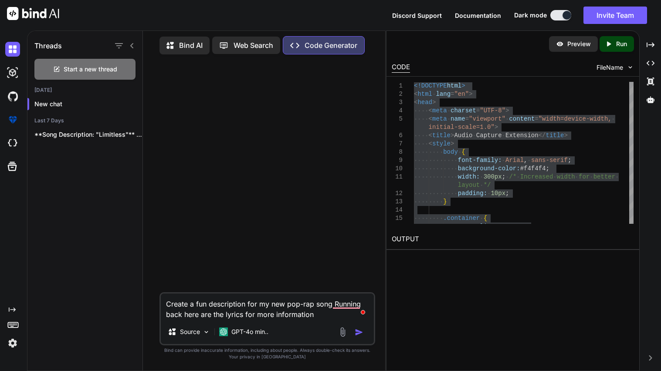
paste textarea "🎵 "RUN BACK" (Pop-Rap / Emo Trap / “STAY”-inspired) [Intro — Melodic / Half-Sun…"
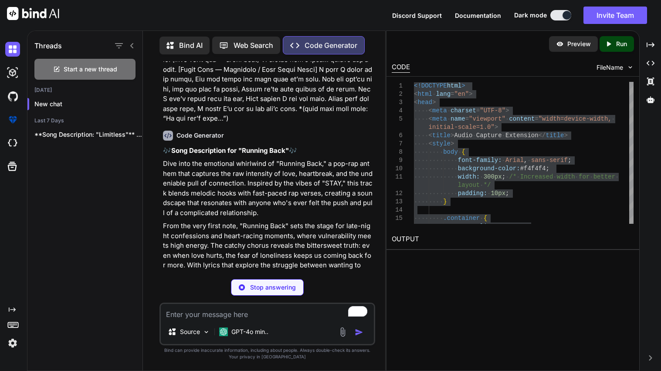
scroll to position [343, 0]
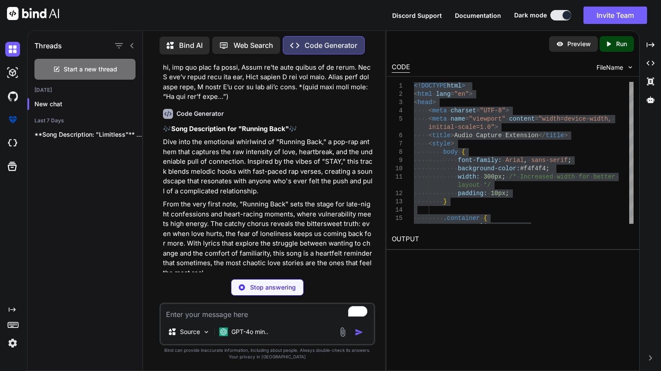
click at [195, 316] on textarea "To enrich screen reader interactions, please activate Accessibility in Grammarl…" at bounding box center [267, 312] width 213 height 16
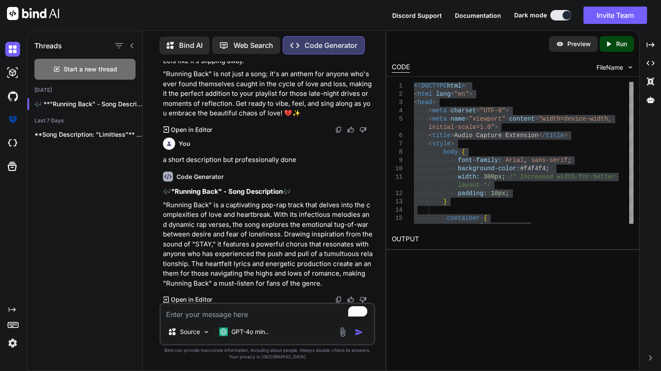
scroll to position [617, 0]
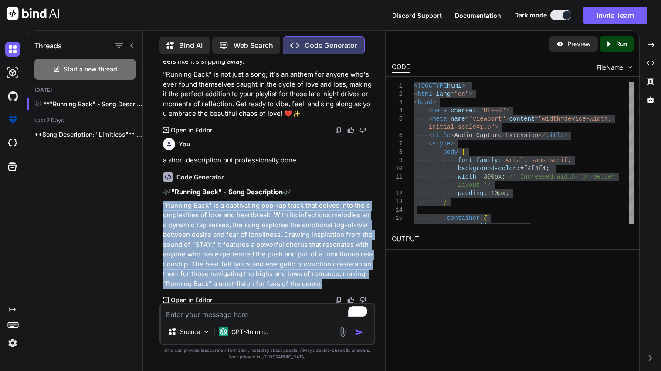
drag, startPoint x: 162, startPoint y: 205, endPoint x: 318, endPoint y: 284, distance: 174.9
click at [318, 284] on div "You Code Generator 🎶 Song Description for "Running Back" 🎶 Dive into the emotio…" at bounding box center [268, 181] width 214 height 241
copy p ""Running Back" is a captivating pop-rap track that delves into the complexities…"
click at [182, 315] on textarea "To enrich screen reader interactions, please activate Accessibility in Grammarl…" at bounding box center [267, 312] width 213 height 16
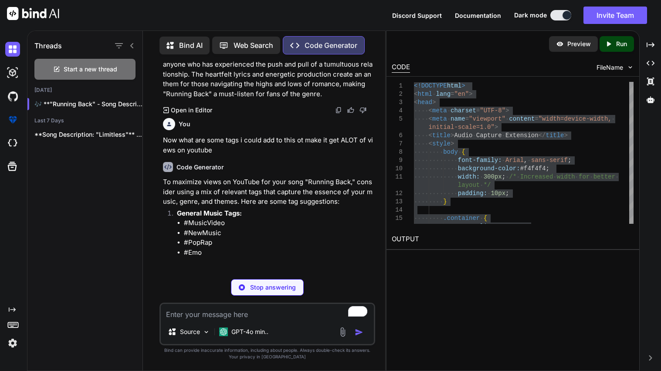
scroll to position [815, 0]
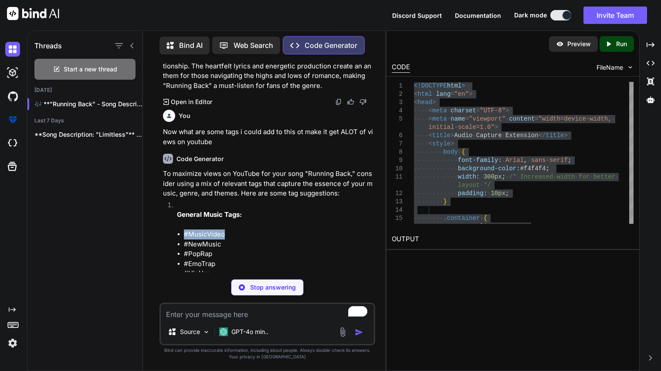
drag, startPoint x: 184, startPoint y: 234, endPoint x: 239, endPoint y: 231, distance: 54.9
click at [239, 231] on li "#MusicVideo" at bounding box center [278, 235] width 189 height 10
copy li "#MusicVideo"
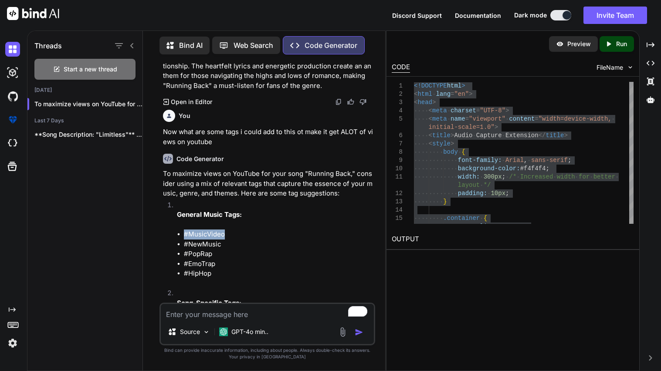
click at [185, 243] on li "#NewMusic" at bounding box center [278, 245] width 189 height 10
click at [231, 243] on li "#NewMusic" at bounding box center [278, 245] width 189 height 10
drag, startPoint x: 184, startPoint y: 253, endPoint x: 223, endPoint y: 254, distance: 39.7
click at [223, 254] on li "#PopRap" at bounding box center [278, 254] width 189 height 10
copy li "#PopRap"
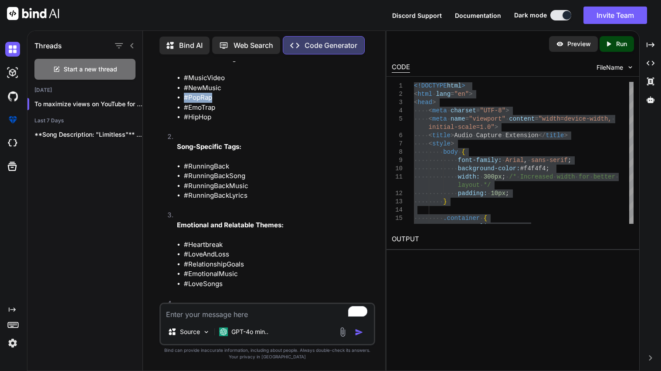
scroll to position [973, 0]
drag, startPoint x: 182, startPoint y: 164, endPoint x: 239, endPoint y: 166, distance: 56.6
click at [239, 166] on ul "#RunningBack #RunningBackSong #RunningBackMusic #RunningBackLyrics" at bounding box center [275, 180] width 196 height 39
click at [193, 178] on li "#RunningBackSong" at bounding box center [278, 175] width 189 height 10
drag, startPoint x: 184, startPoint y: 176, endPoint x: 249, endPoint y: 174, distance: 64.9
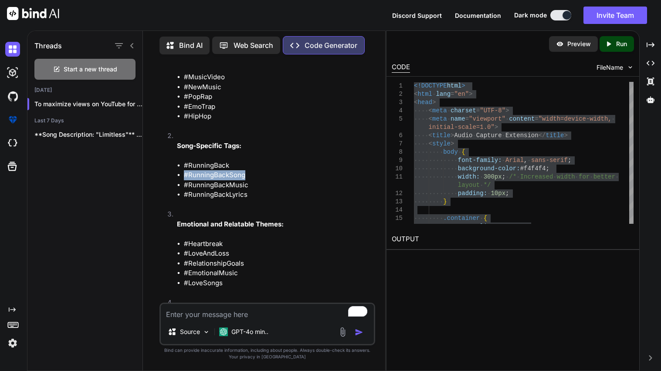
click at [249, 174] on li "#RunningBackSong" at bounding box center [278, 175] width 189 height 10
copy li "#RunningBackSong"
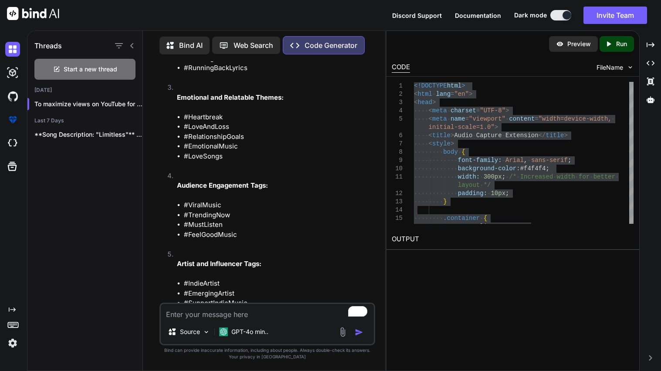
scroll to position [1103, 0]
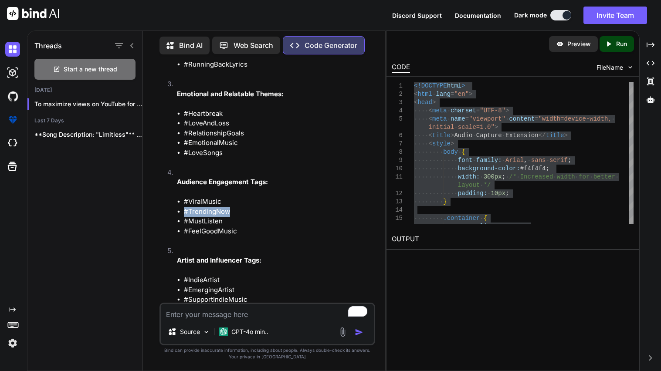
drag, startPoint x: 184, startPoint y: 209, endPoint x: 235, endPoint y: 209, distance: 51.4
click at [235, 209] on li "#TrendingNow" at bounding box center [278, 212] width 189 height 10
copy li "#TrendingNow"
drag, startPoint x: 182, startPoint y: 229, endPoint x: 253, endPoint y: 229, distance: 70.6
click at [253, 229] on ul "#ViralMusic #TrendingNow #MustListen #FeelGoodMusic" at bounding box center [275, 216] width 196 height 39
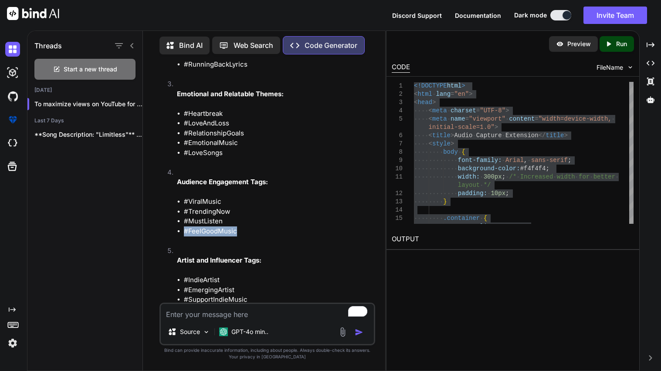
copy li "#FeelGoodMusic"
drag, startPoint x: 181, startPoint y: 220, endPoint x: 234, endPoint y: 220, distance: 53.1
click at [234, 220] on ul "#ViralMusic #TrendingNow #MustListen #FeelGoodMusic" at bounding box center [275, 216] width 196 height 39
copy li "#MustListen"
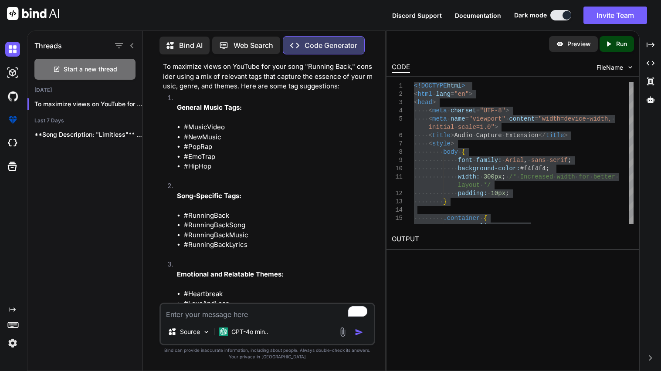
scroll to position [920, 0]
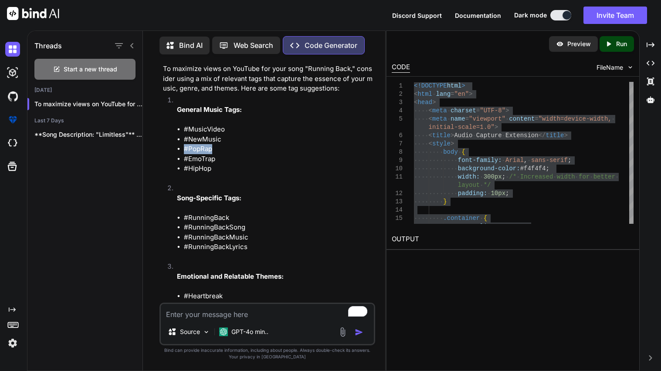
drag, startPoint x: 185, startPoint y: 149, endPoint x: 242, endPoint y: 150, distance: 57.5
click at [242, 150] on li "#PopRap" at bounding box center [278, 149] width 189 height 10
copy li "#PopRap"
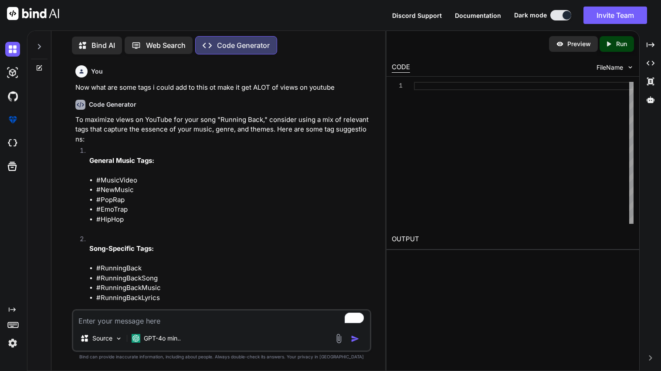
scroll to position [1174, 0]
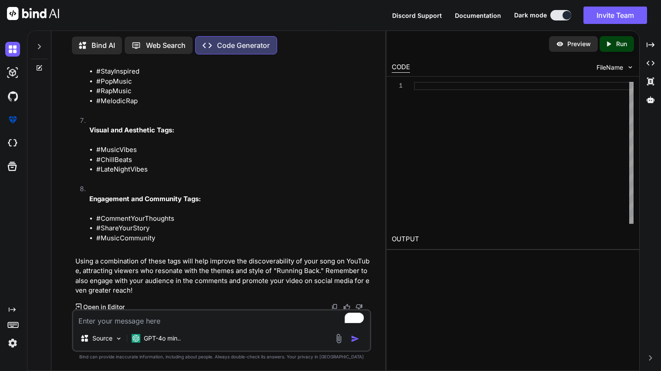
click at [104, 321] on textarea "To enrich screen reader interactions, please activate Accessibility in Grammarl…" at bounding box center [221, 319] width 297 height 16
click at [41, 46] on icon at bounding box center [39, 46] width 7 height 7
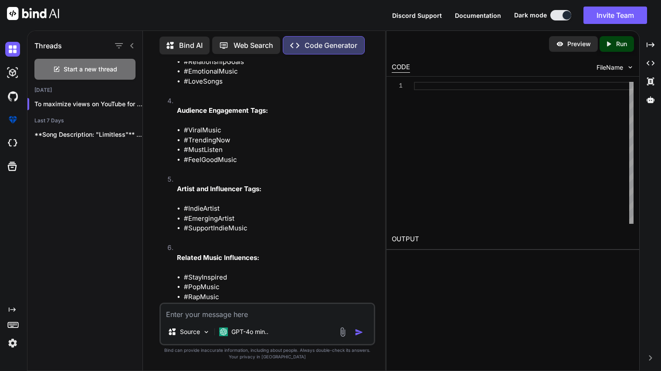
scroll to position [1380, 0]
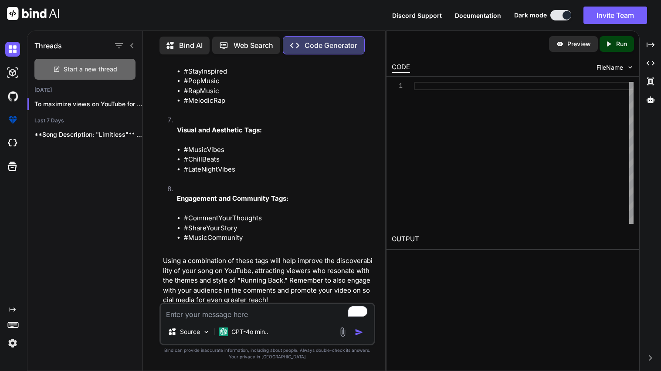
click at [89, 65] on span "Start a new thread" at bounding box center [91, 69] width 54 height 9
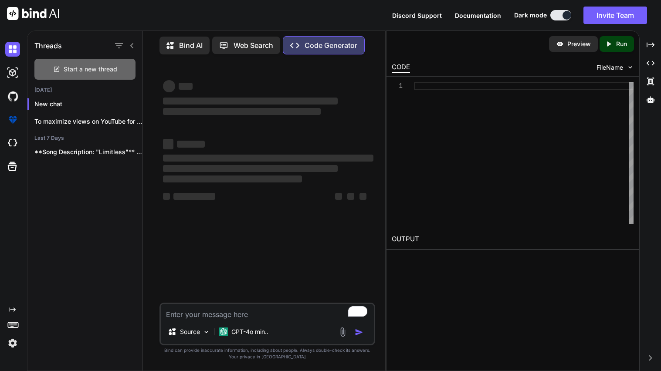
type textarea "x"
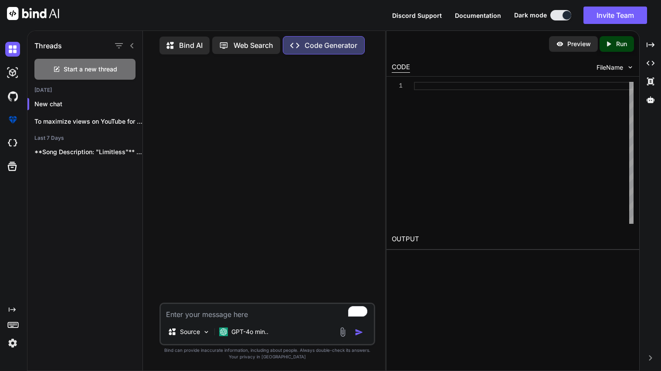
click at [221, 310] on textarea "To enrich screen reader interactions, please activate Accessibility in Grammarl…" at bounding box center [267, 312] width 213 height 16
type textarea "G"
type textarea "x"
type textarea "Gi"
type textarea "x"
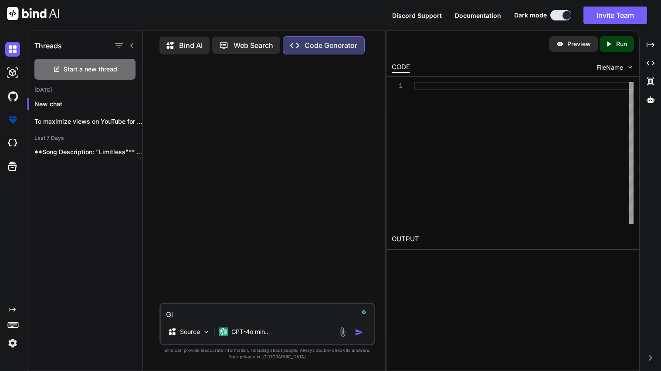
type textarea "Giv"
type textarea "x"
type textarea "Give"
type textarea "x"
type textarea "Give"
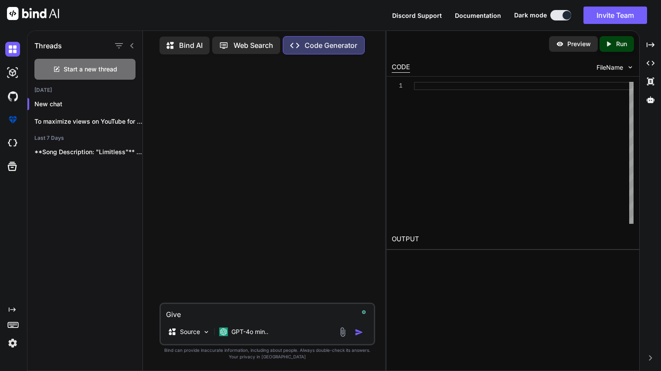
type textarea "x"
type textarea "Give M"
type textarea "x"
type textarea "Give Me"
type textarea "x"
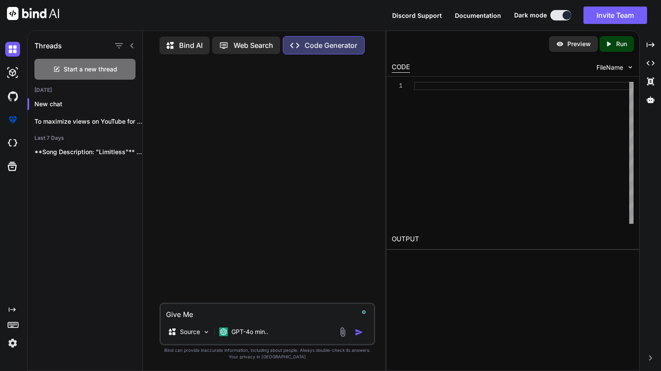
type textarea "Give Me"
type textarea "x"
type textarea "Give Me #"
type textarea "x"
type textarea "Give Me"
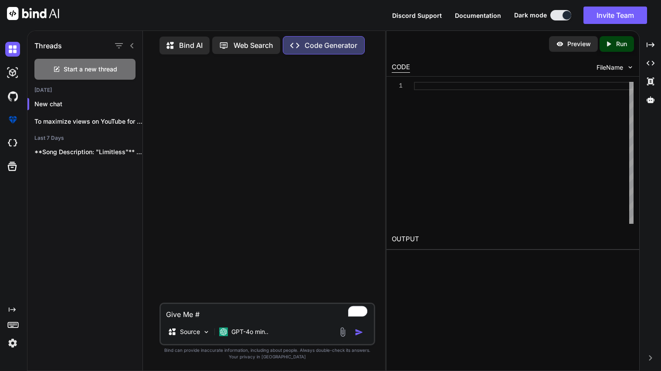
type textarea "x"
type textarea "Give Me h"
type textarea "x"
type textarea "Give Me ha"
type textarea "x"
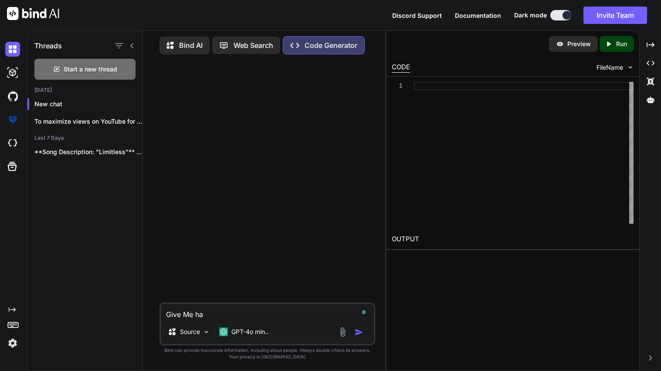
type textarea "Give Me has"
type textarea "x"
type textarea "Give Me hash"
type textarea "x"
type textarea "Give Me hasht"
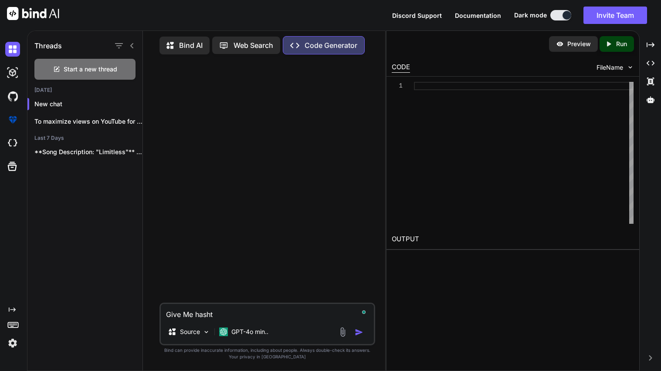
type textarea "x"
type textarea "Give Me hashta"
type textarea "x"
type textarea "Give Me hashtag"
type textarea "x"
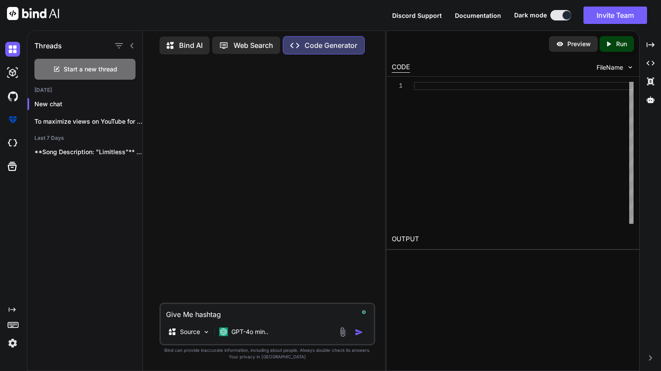
type textarea "Give Me hashtags"
type textarea "x"
type textarea "Give Me hashtags/"
type textarea "x"
type textarea "Give Me hashtags/#"
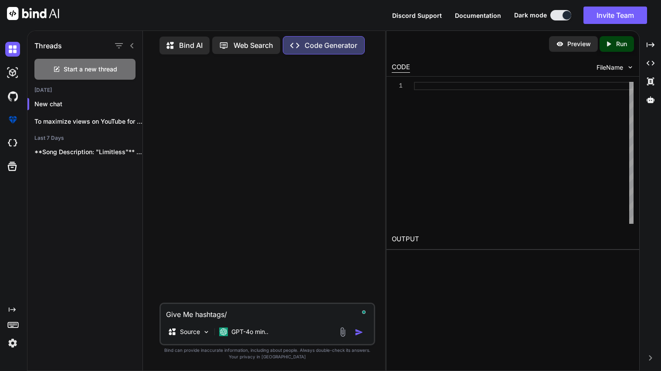
type textarea "x"
type textarea "Give Me hashtags/ #"
type textarea "x"
type textarea "Give Me hashtags/ #"
type textarea "x"
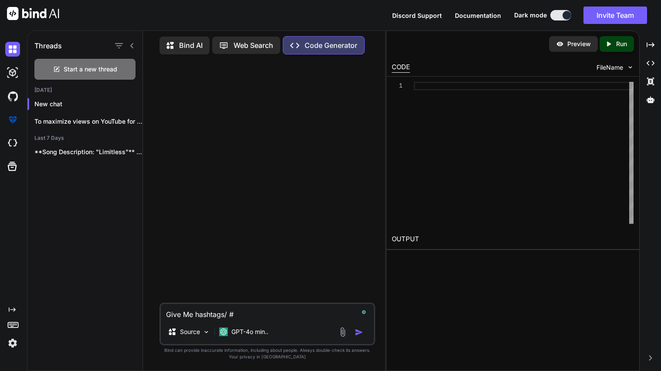
type textarea "Give Me hashtags/ # t"
type textarea "x"
type textarea "Give Me hashtags/ # th"
type textarea "x"
type textarea "Give Me hashtags/ # tha"
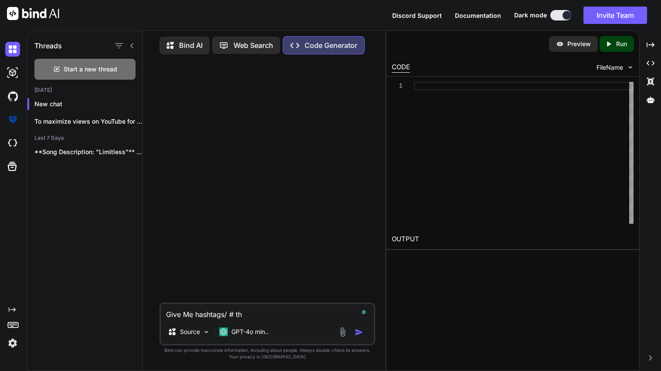
type textarea "x"
type textarea "Give Me hashtags/ # that"
type textarea "x"
type textarea "Give Me hashtags/ # that"
type textarea "x"
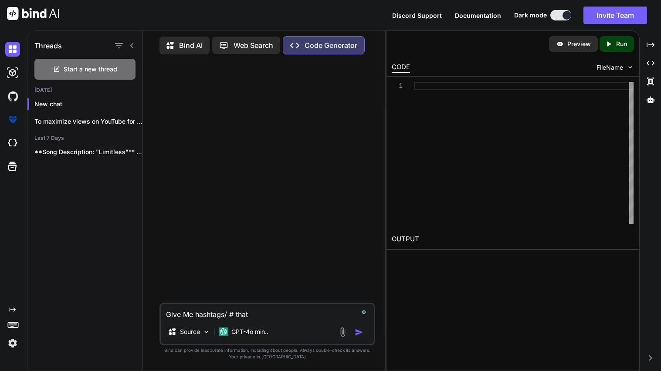
type textarea "Give Me hashtags/ # that w"
type textarea "x"
type textarea "Give Me hashtags/ # that wi"
type textarea "x"
type textarea "Give Me hashtags/ # that wil"
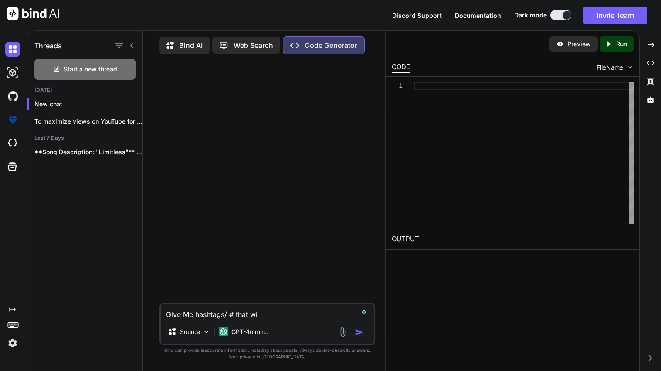
type textarea "x"
type textarea "Give Me hashtags/ # that will"
type textarea "x"
type textarea "Give Me hashtags/ # that will"
type textarea "x"
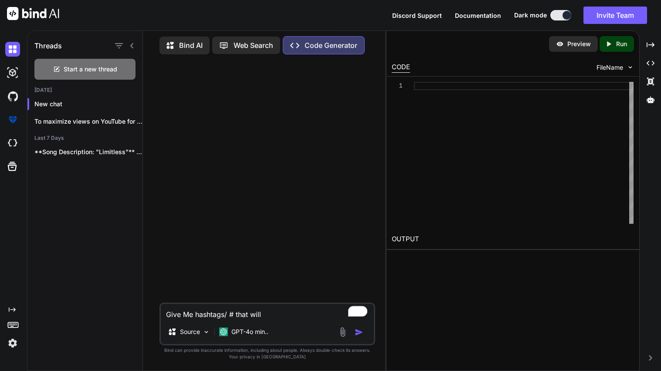
type textarea "Give Me hashtags/ # that will m"
type textarea "x"
type textarea "Give Me hashtags/ # that will ma"
type textarea "x"
type textarea "Give Me hashtags/ # that will mak"
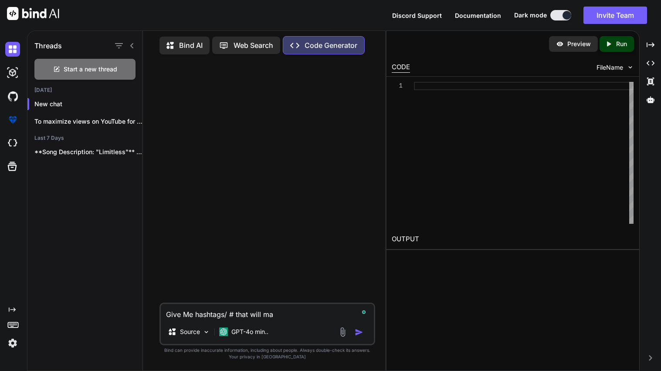
type textarea "x"
type textarea "Give Me hashtags/ # that will make"
type textarea "x"
type textarea "Give Me hashtags/ # that will make"
type textarea "x"
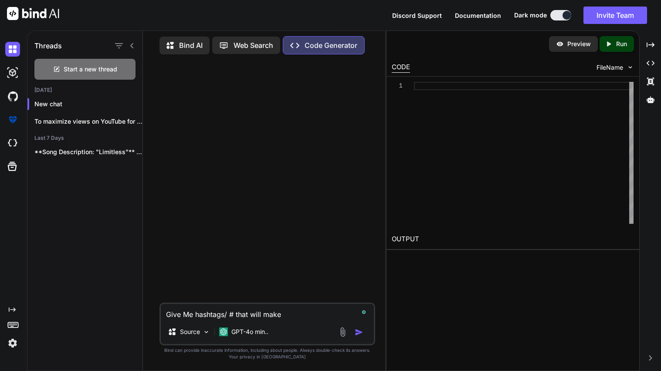
type textarea "Give Me hashtags/ # that will make i"
type textarea "x"
type textarea "Give Me hashtags/ # that will make it"
type textarea "x"
type textarea "Give Me hashtags/ # that will make it"
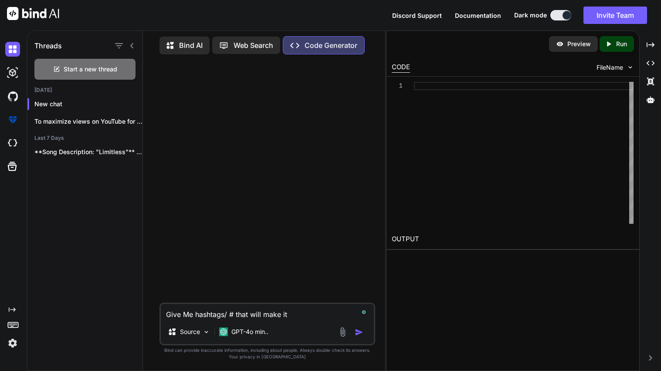
type textarea "x"
type textarea "Give Me hashtags/ # that will make it w"
type textarea "x"
type textarea "Give Me hashtags/ # that will make it wh"
type textarea "x"
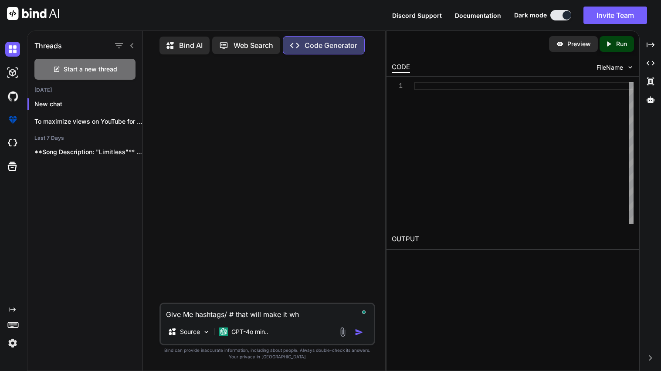
type textarea "Give Me hashtags/ # that will make it whe"
type textarea "x"
type textarea "Give Me hashtags/ # that will make it wher"
type textarea "x"
type textarea "Give Me hashtags/ # that will make it where"
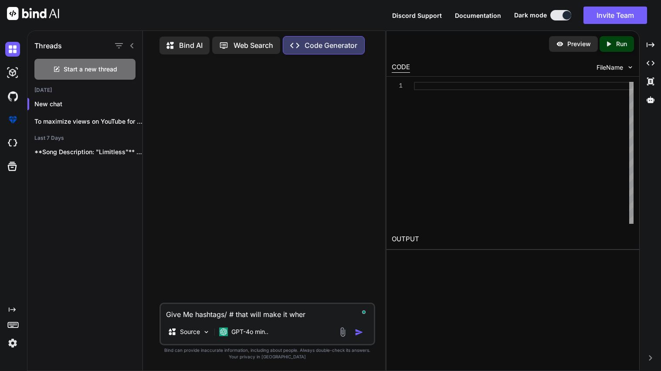
type textarea "x"
type textarea "Give Me hashtags/ # that will make it where"
type textarea "x"
type textarea "Give Me hashtags/ # that will make it where m"
type textarea "x"
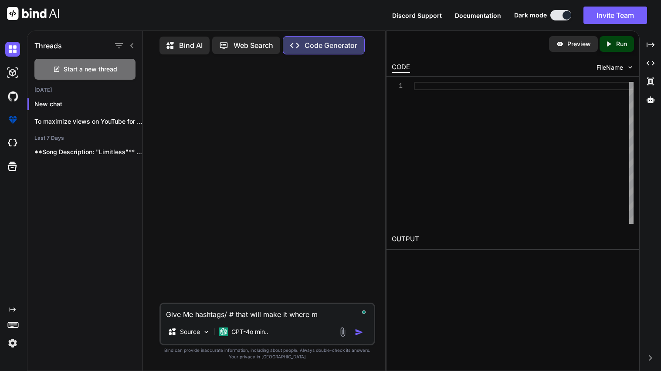
type textarea "Give Me hashtags/ # that will make it where my"
type textarea "x"
type textarea "Give Me hashtags/ # that will make it where my"
type textarea "x"
type textarea "Give Me hashtags/ # that will make it where my n"
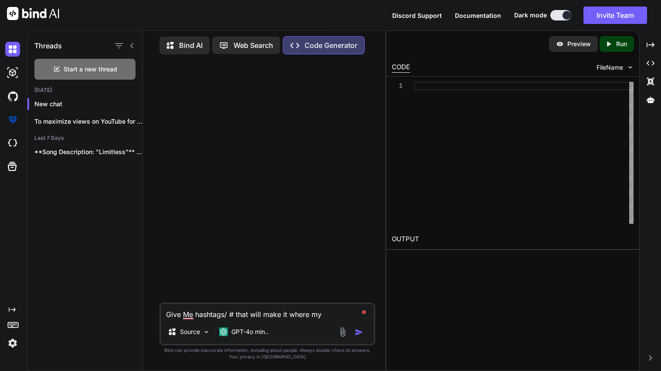
type textarea "x"
type textarea "Give Me hashtags/ # that will make it where my ne"
type textarea "x"
type textarea "Give Me hashtags/ # that will make it where my new"
type textarea "x"
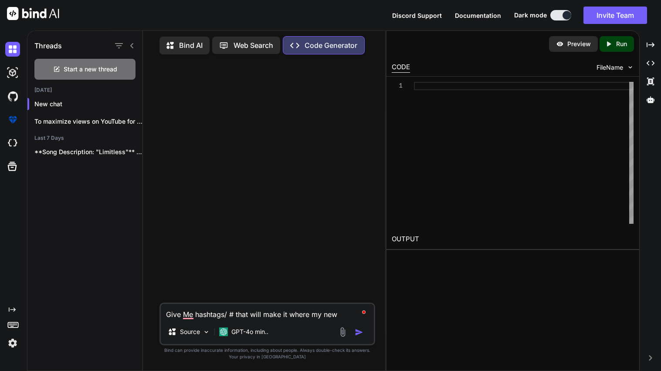
type textarea "Give Me hashtags/ # that will make it where my new"
type textarea "x"
type textarea "Give Me hashtags/ # that will make it where my new y"
type textarea "x"
type textarea "Give Me hashtags/ # that will make it where my new yo"
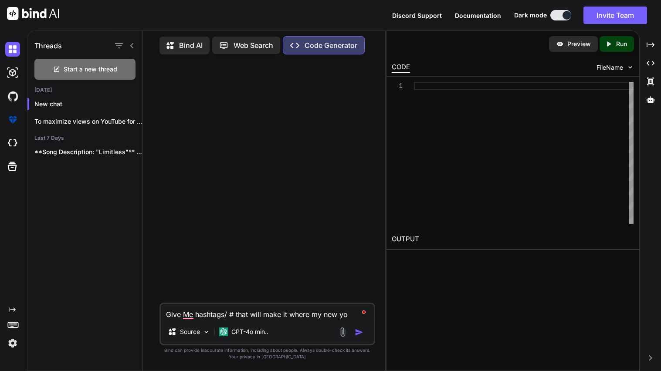
type textarea "x"
type textarea "Give Me hashtags/ # that will make it where my new you"
type textarea "x"
type textarea "Give Me hashtags/ # that will make it where my new your"
type textarea "x"
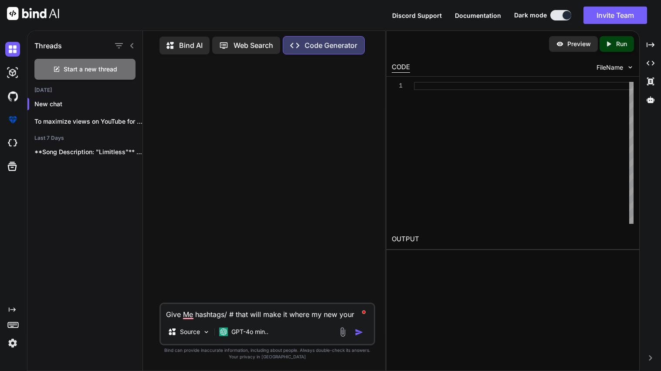
type textarea "Give Me hashtags/ # that will make it where my new you"
type textarea "x"
type textarea "Give Me hashtags/ # that will make it where my new yo"
type textarea "x"
type textarea "Give Me hashtags/ # that will make it where my new y"
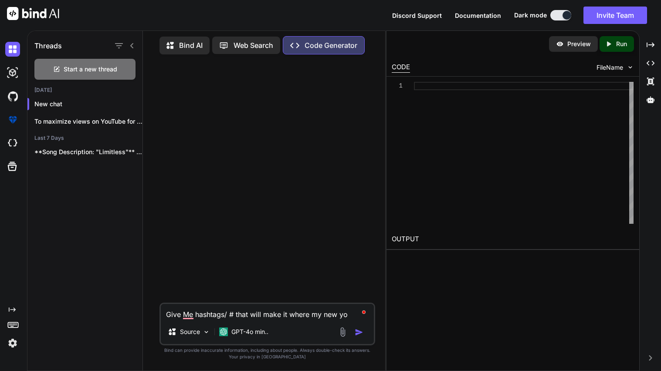
type textarea "x"
type textarea "Give Me hashtags/ # that will make it where my new"
type textarea "x"
type textarea "Give Me hashtags/ # that will make it where my new s"
type textarea "x"
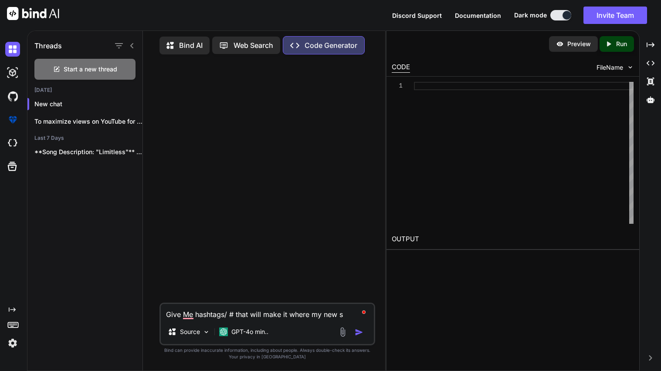
type textarea "Give Me hashtags/ # that will make it where my new so"
type textarea "x"
type textarea "Give Me hashtags/ # that will make it where my new son"
type textarea "x"
type textarea "Give Me hashtags/ # that will make it where my new song"
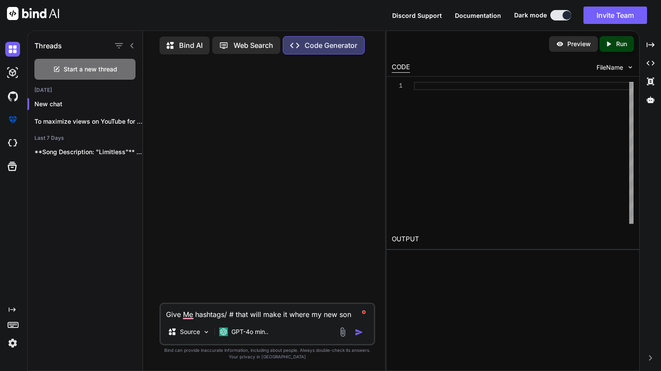
type textarea "x"
type textarea "Give Me hashtags/ # that will make it where my new song"
type textarea "x"
type textarea "Give Me hashtags/ # that will make it where my new song o"
type textarea "x"
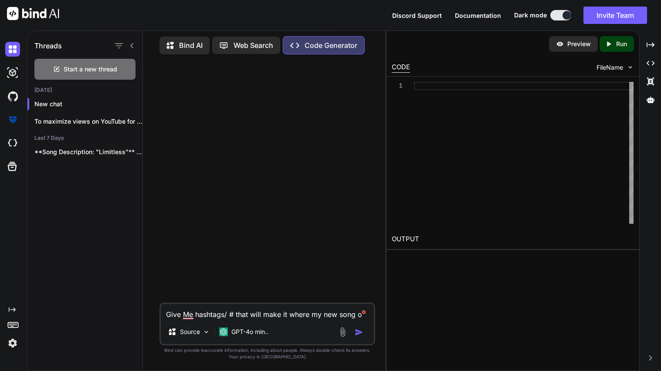
type textarea "Give Me hashtags/ # that will make it where my new song on"
type textarea "x"
type textarea "Give Me hashtags/ # that will make it where my new song on"
type textarea "x"
type textarea "Give Me hashtags/ # that will make it where my new song on y"
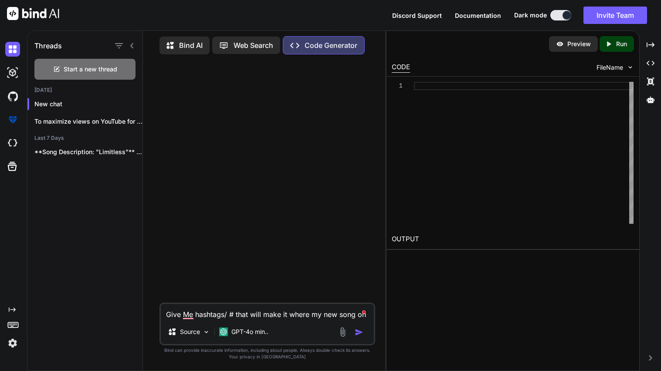
type textarea "x"
type textarea "Give Me hashtags/ # that will make it where my new song on yo"
type textarea "x"
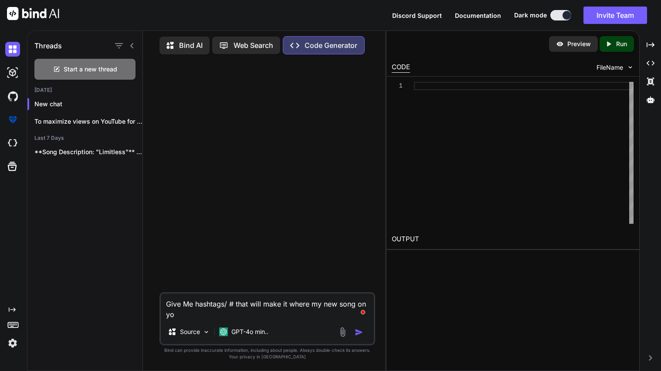
type textarea "Give Me hashtags/ # that will make it where my new song on you"
type textarea "x"
type textarea "Give Me hashtags/ # that will make it where my new song on yout"
type textarea "x"
type textarea "Give Me hashtags/ # that will make it where my new song on youtu"
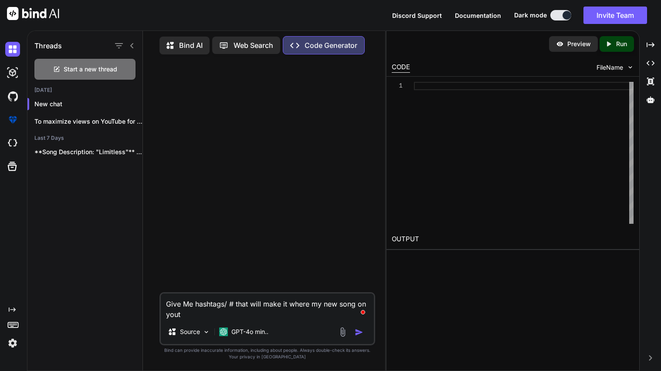
type textarea "x"
type textarea "Give Me hashtags/ # that will make it where my new song on youtub"
type textarea "x"
type textarea "Give Me hashtags/ # that will make it where my new song on youtube"
type textarea "x"
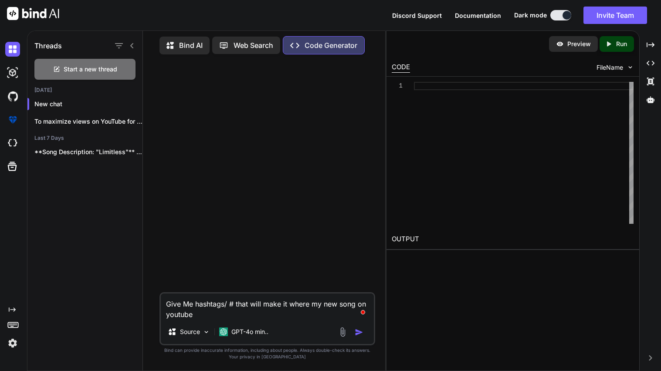
type textarea "Give Me hashtags/ # that will make it where my new song on youtube"
type textarea "x"
type textarea "Give Me hashtags/ # that will make it where my new song on youtube w"
type textarea "x"
type textarea "Give Me hashtags/ # that will make it where my new song on youtube wi"
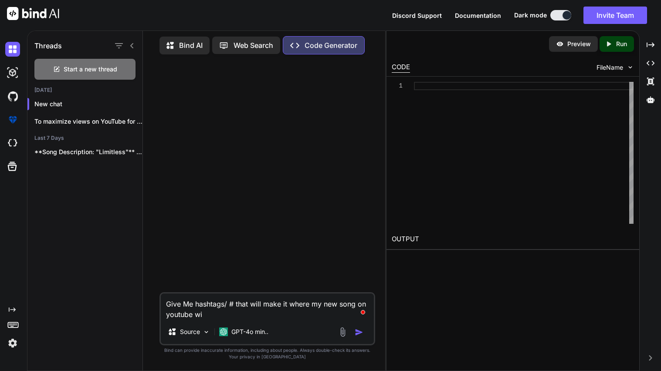
type textarea "x"
type textarea "Give Me hashtags/ # that will make it where my new song on youtube wil"
type textarea "x"
type textarea "Give Me hashtags/ # that will make it where my new song on youtube will"
type textarea "x"
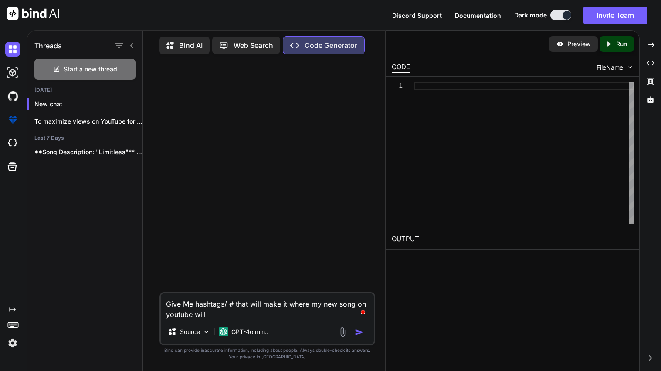
type textarea "Give Me hashtags/ # that will make it where my new song on youtube will"
type textarea "x"
type textarea "Give Me hashtags/ # that will make it where my new song on youtube will g"
type textarea "x"
type textarea "Give Me hashtags/ # that will make it where my new song on youtube will ge"
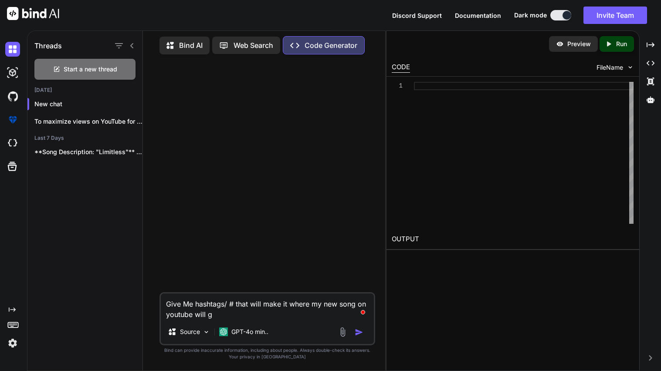
type textarea "x"
type textarea "Give Me hashtags/ # that will make it where my new song on youtube will get"
type textarea "x"
type textarea "Give Me hashtags/ # that will make it where my new song on youtube will get"
type textarea "x"
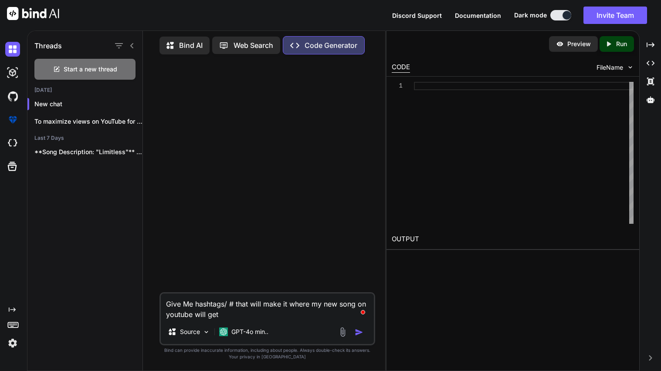
type textarea "Give Me hashtags/ # that will make it where my new song on youtube will get m"
type textarea "x"
type textarea "Give Me hashtags/ # that will make it where my new song on youtube will get mo"
type textarea "x"
type textarea "Give Me hashtags/ # that will make it where my new song on youtube will get mor"
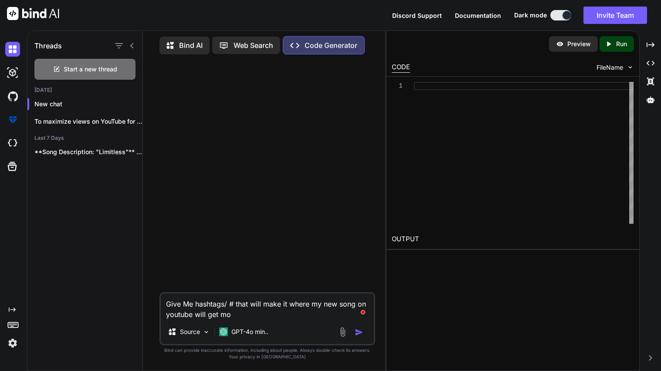
type textarea "x"
type textarea "Give Me hashtags/ # that will make it where my new song on youtube will get more"
type textarea "x"
type textarea "Give Me hashtags/ # that will make it where my new song on youtube will get more"
type textarea "x"
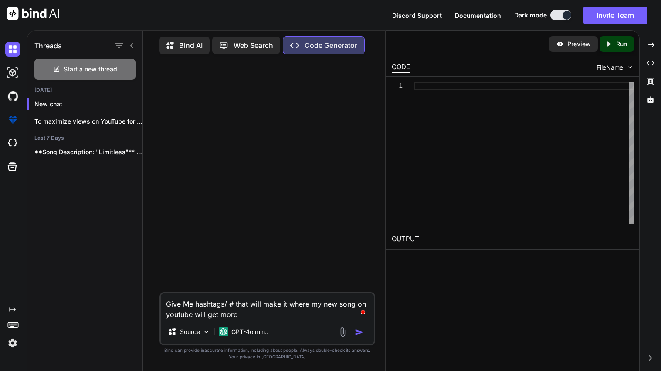
type textarea "Give Me hashtags/ # that will make it where my new song on youtube will get mor…"
type textarea "x"
type textarea "Give Me hashtags/ # that will make it where my new song on youtube will get mor…"
type textarea "x"
type textarea "Give Me hashtags/ # that will make it where my new song on youtube will get mor…"
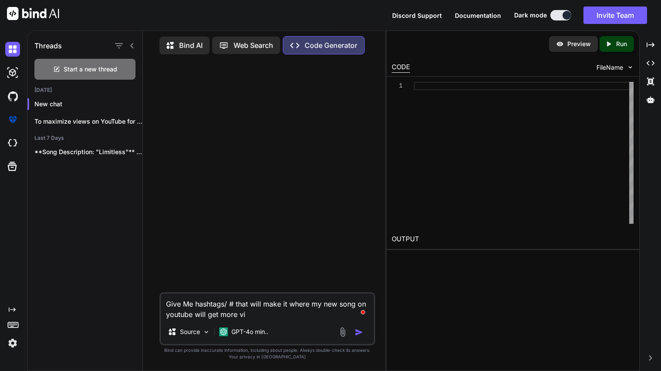
type textarea "x"
type textarea "Give Me hashtags/ # that will make it where my new song on youtube will get mor…"
type textarea "x"
type textarea "Give Me hashtags/ # that will make it where my new song on youtube will get mor…"
type textarea "x"
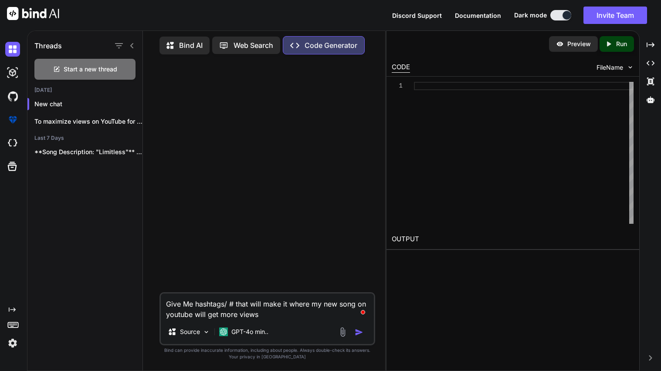
type textarea "Give Me hashtags/ # that will make it where my new song on youtube will get mor…"
type textarea "x"
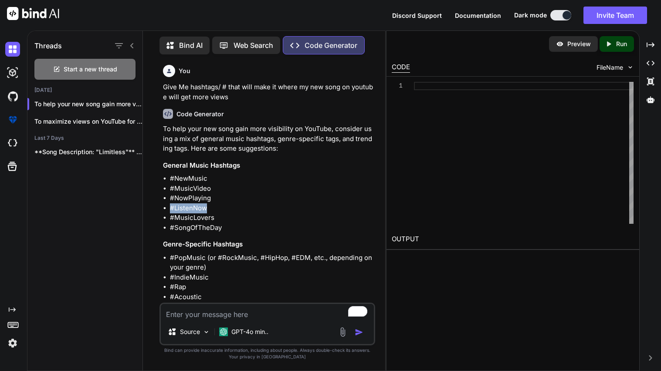
drag, startPoint x: 168, startPoint y: 209, endPoint x: 224, endPoint y: 208, distance: 56.2
click at [224, 208] on ul "#NewMusic #MusicVideo #NowPlaying #ListenNow #MusicLovers #SongOfTheDay" at bounding box center [268, 203] width 210 height 59
copy li "#ListenNow"
drag, startPoint x: 171, startPoint y: 198, endPoint x: 230, endPoint y: 197, distance: 59.2
click at [230, 197] on li "#NowPlaying" at bounding box center [271, 198] width 203 height 10
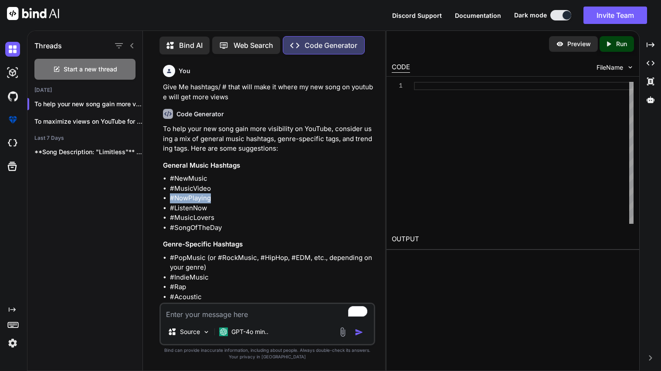
copy li "#NowPlaying"
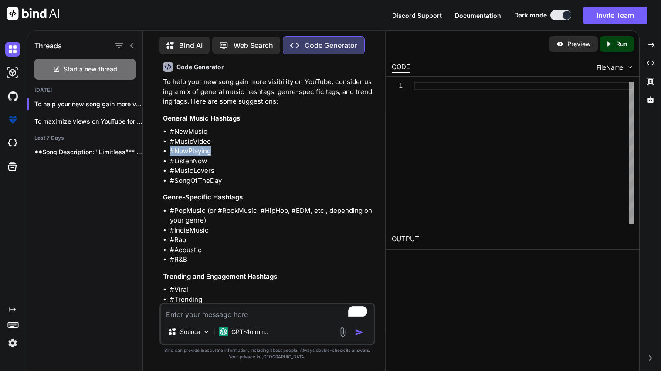
scroll to position [48, 0]
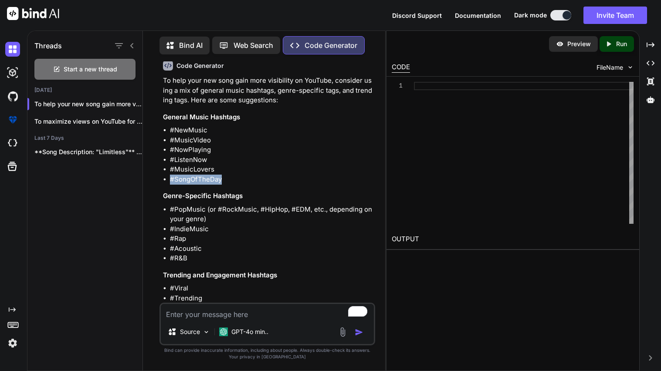
drag, startPoint x: 170, startPoint y: 178, endPoint x: 233, endPoint y: 179, distance: 62.7
click at [233, 179] on li "#SongOfTheDay" at bounding box center [271, 180] width 203 height 10
copy li "#SongOfTheDay"
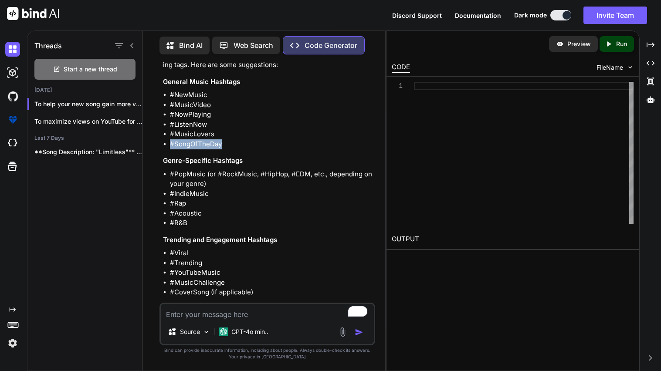
scroll to position [86, 0]
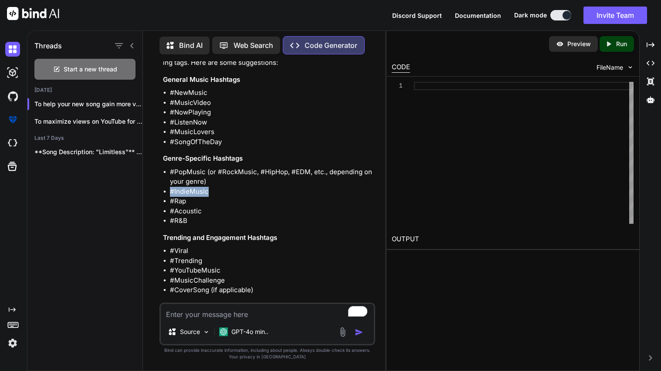
drag, startPoint x: 210, startPoint y: 189, endPoint x: 170, endPoint y: 192, distance: 40.2
click at [170, 192] on li "#IndieMusic" at bounding box center [271, 192] width 203 height 10
copy li "#IndieMusic"
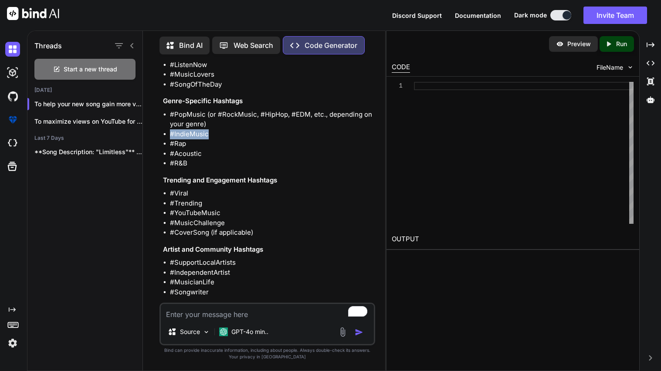
scroll to position [148, 0]
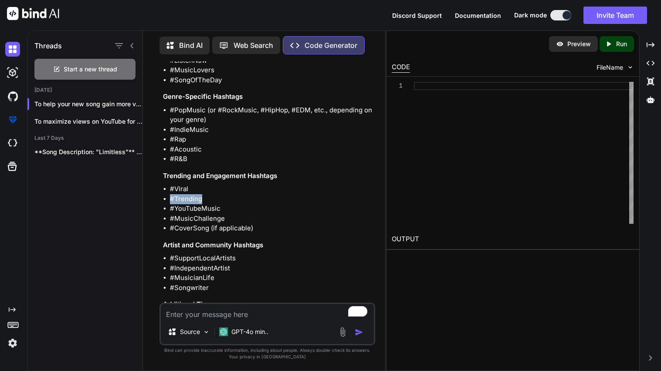
drag, startPoint x: 168, startPoint y: 196, endPoint x: 217, endPoint y: 196, distance: 49.7
click at [217, 196] on ul "#Viral #Trending #YouTubeMusic #MusicChallenge #CoverSong (if applicable)" at bounding box center [268, 208] width 210 height 49
copy li "#Trending"
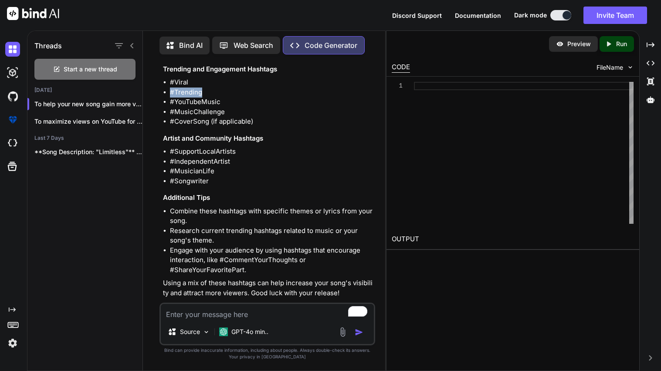
scroll to position [264, 0]
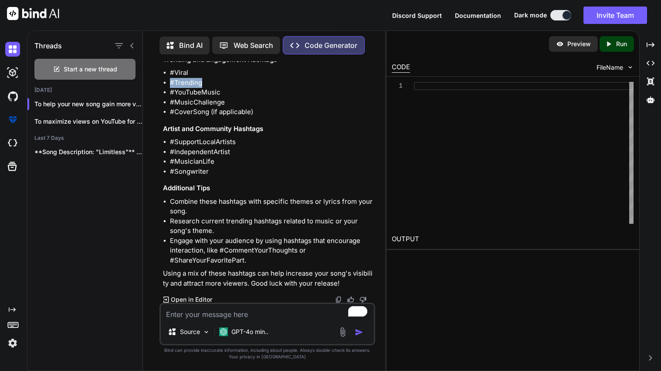
click at [246, 127] on h3 "Artist and Community Hashtags" at bounding box center [268, 129] width 210 height 10
click at [209, 313] on textarea "To enrich screen reader interactions, please activate Accessibility in Grammarl…" at bounding box center [267, 312] width 213 height 16
type textarea "i Meant which will be likely to get more view and subscribers"
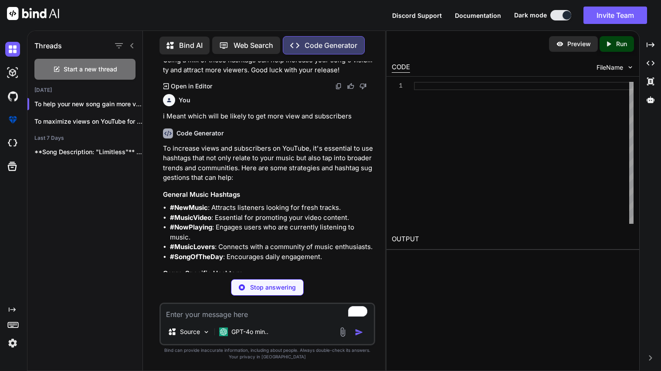
scroll to position [478, 0]
drag, startPoint x: 172, startPoint y: 207, endPoint x: 207, endPoint y: 207, distance: 34.8
click at [207, 207] on strong "#NewMusic" at bounding box center [189, 207] width 38 height 8
copy strong "#NewMusic"
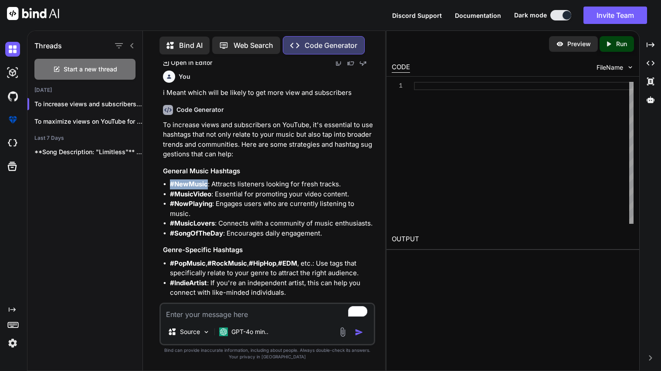
scroll to position [504, 0]
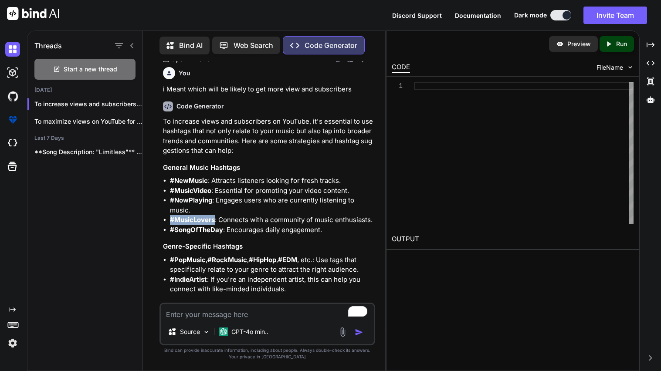
drag, startPoint x: 170, startPoint y: 220, endPoint x: 215, endPoint y: 219, distance: 44.4
click at [215, 219] on li "#MusicLovers : Connects with a community of music enthusiasts." at bounding box center [271, 220] width 203 height 10
copy strong "#MusicLovers"
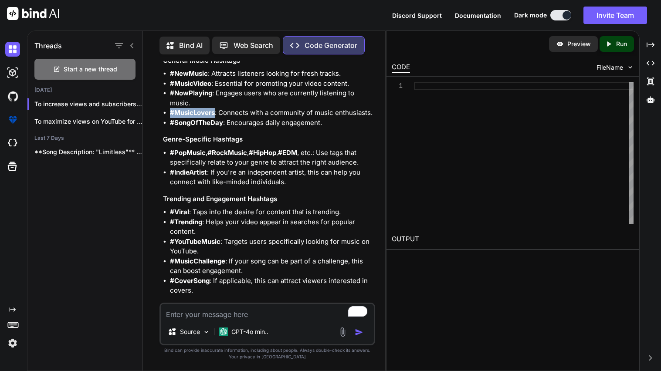
scroll to position [623, 0]
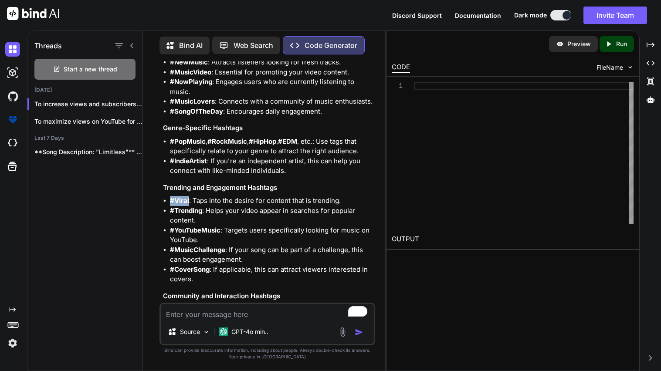
drag, startPoint x: 172, startPoint y: 200, endPoint x: 189, endPoint y: 201, distance: 17.9
click at [189, 201] on li "#Viral : Taps into the desire for content that is trending." at bounding box center [271, 201] width 203 height 10
copy strong "#Viral"
drag, startPoint x: 172, startPoint y: 230, endPoint x: 220, endPoint y: 228, distance: 48.8
click at [220, 228] on strong "#YouTubeMusic" at bounding box center [195, 230] width 51 height 8
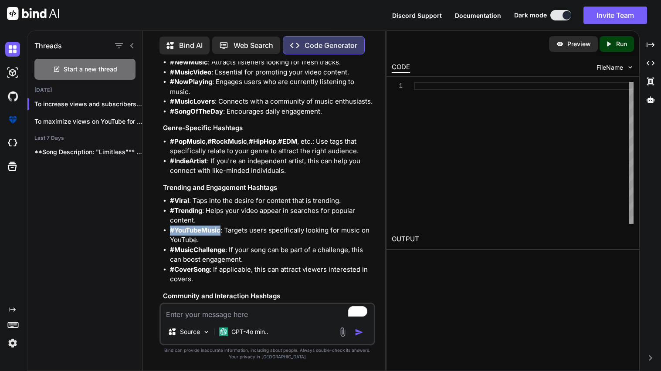
copy strong "#YouTubeMusic"
